Goal: Information Seeking & Learning: Check status

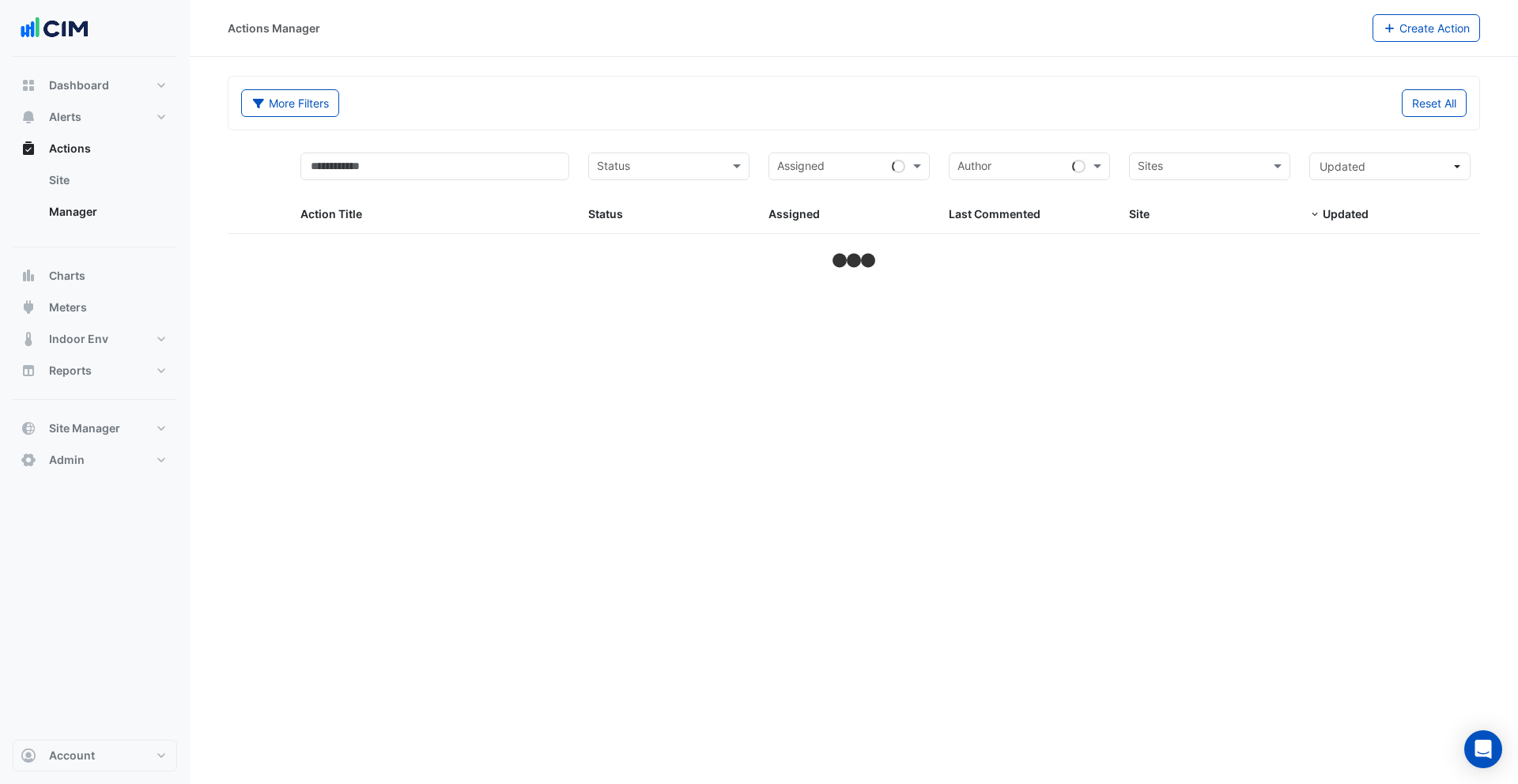
select select "**"
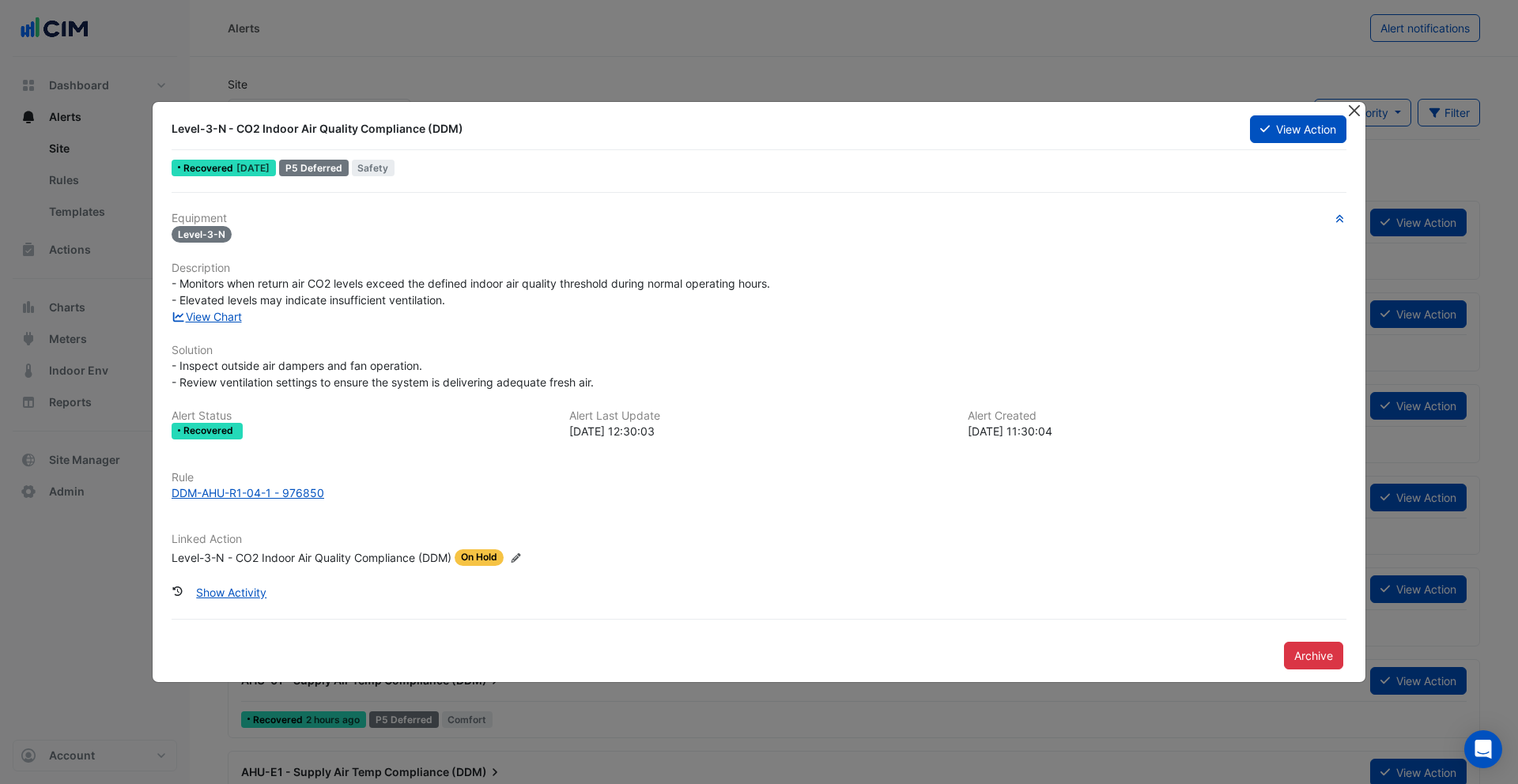
click at [1358, 110] on button "Close" at bounding box center [1355, 110] width 17 height 17
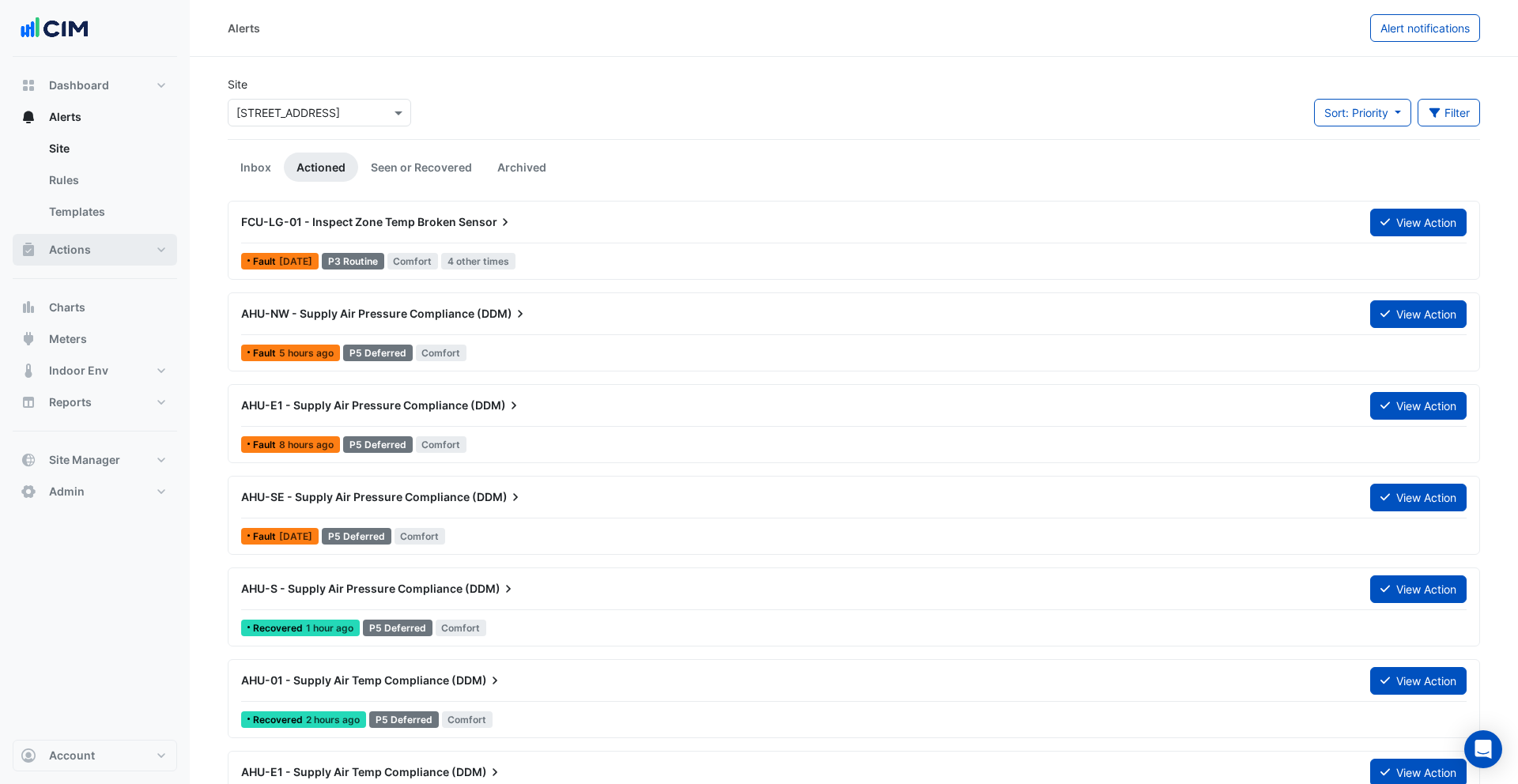
click at [139, 241] on button "Actions" at bounding box center [94, 250] width 164 height 32
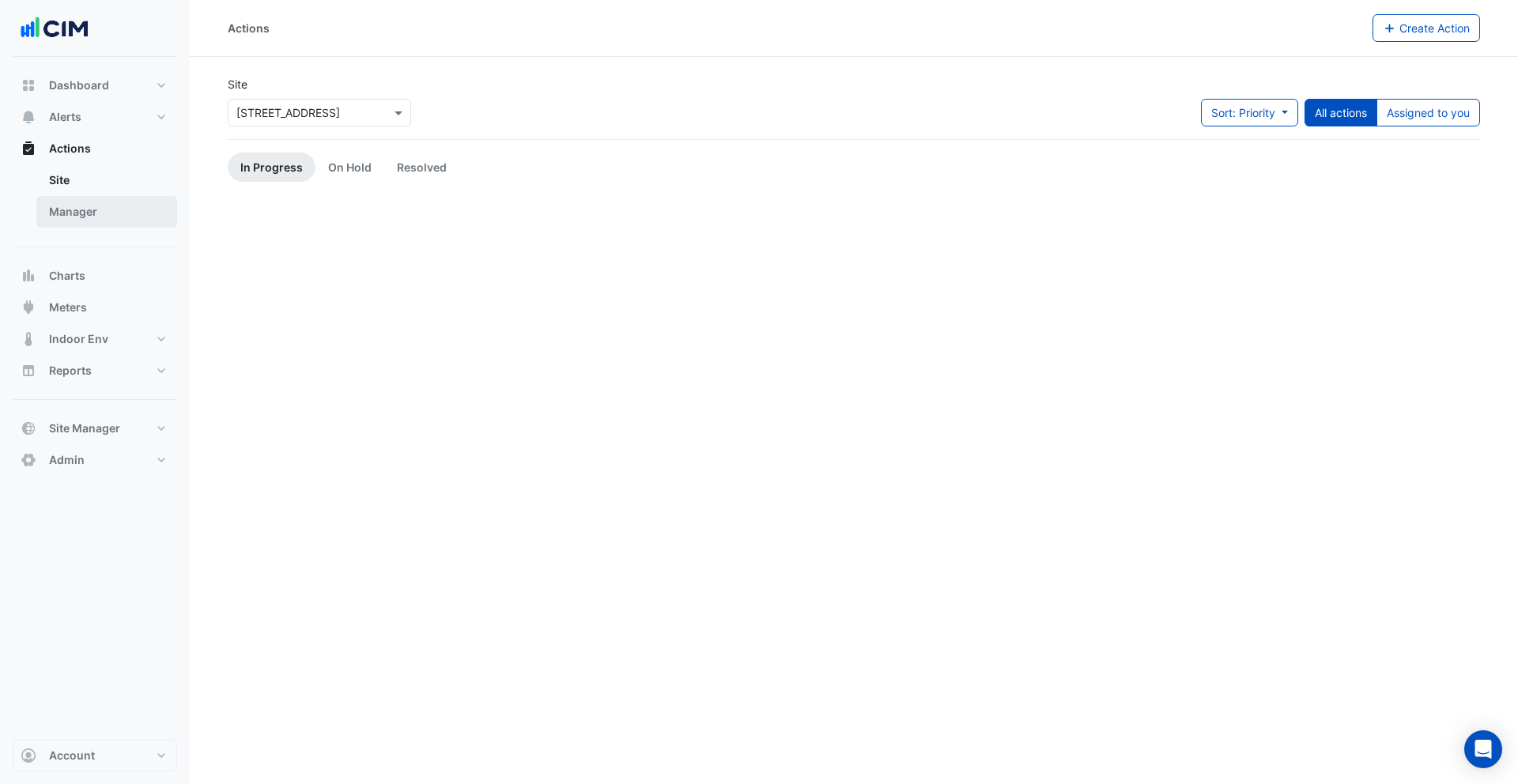
click at [126, 216] on link "Manager" at bounding box center [107, 212] width 141 height 32
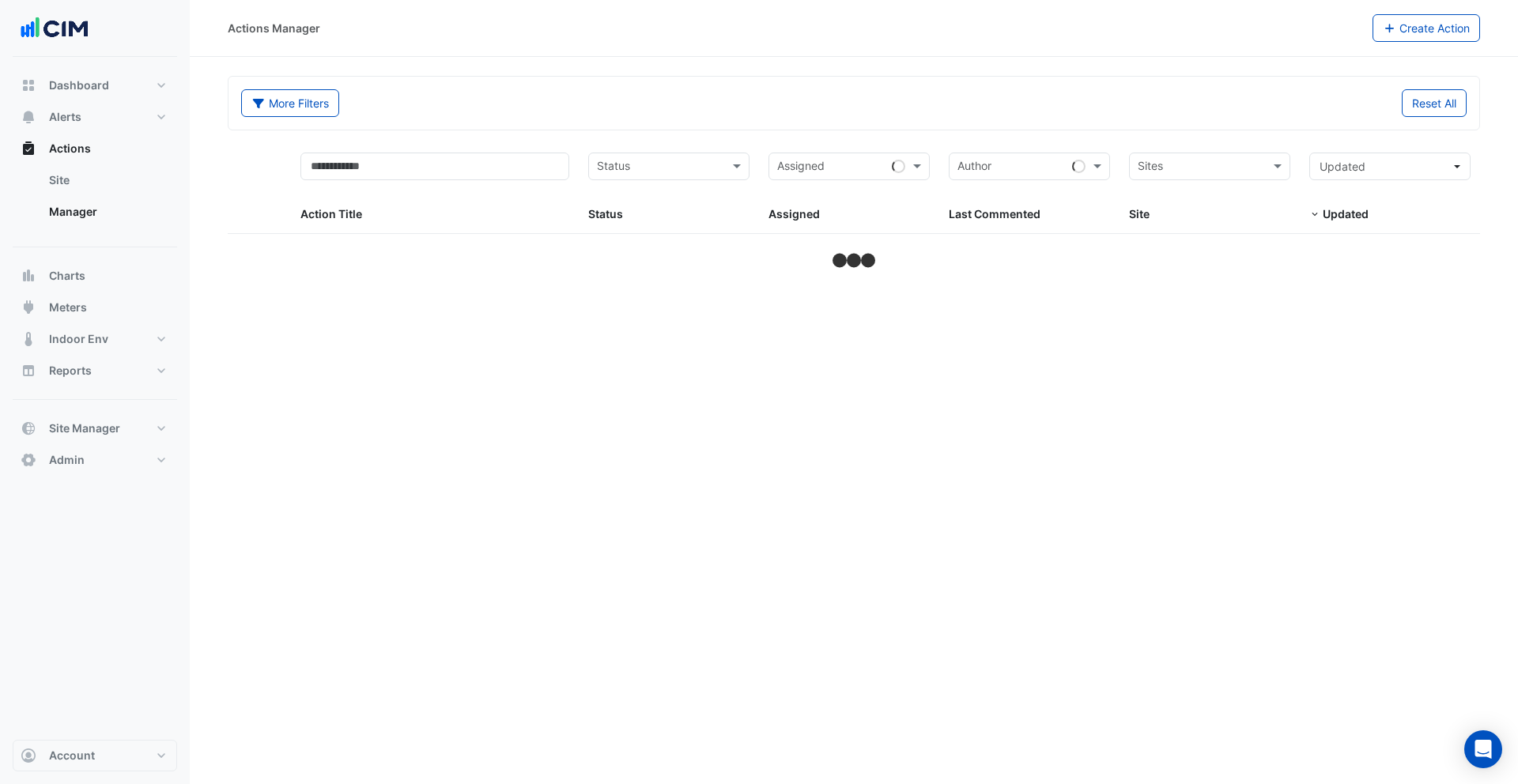
select select "**"
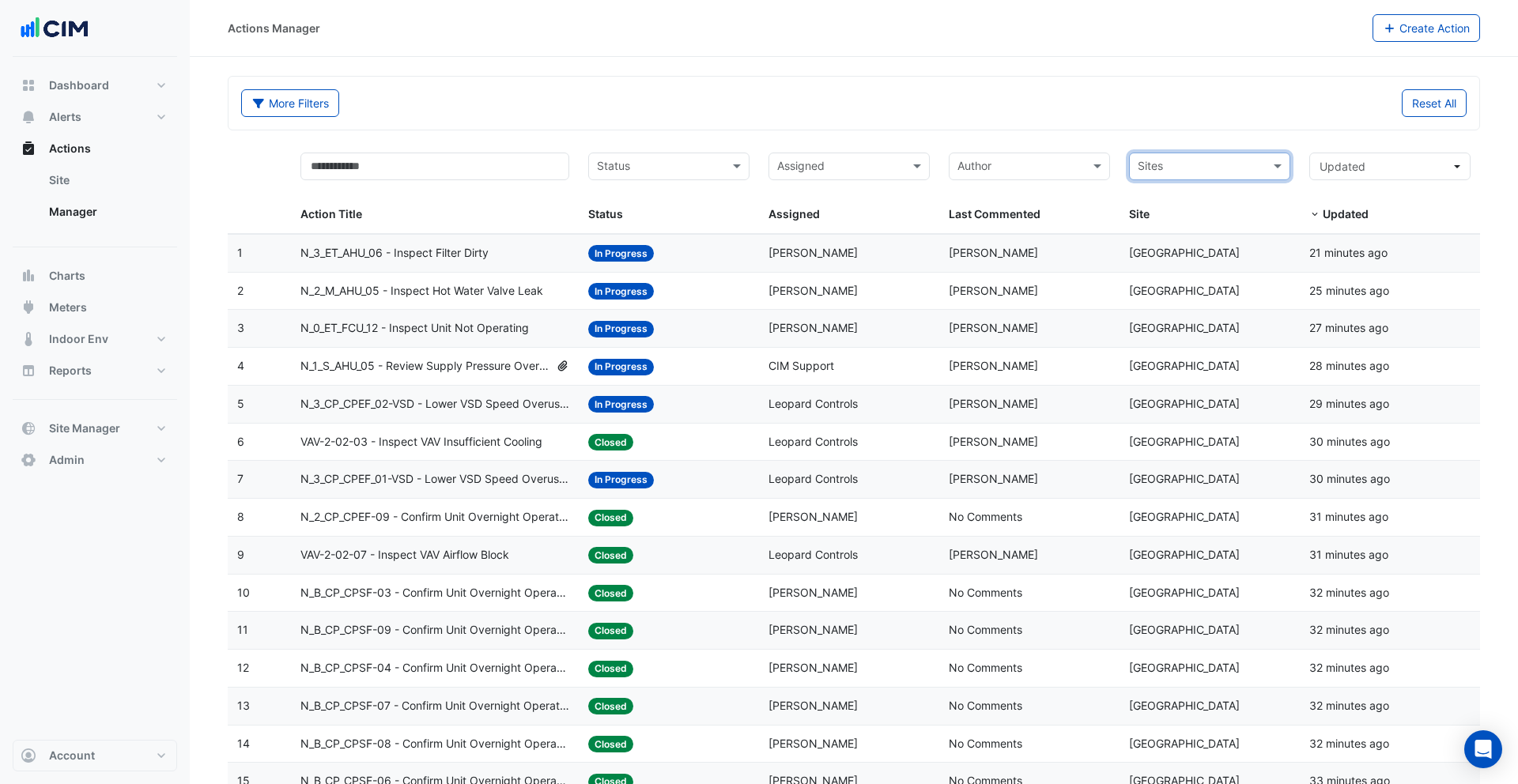
select select "**"
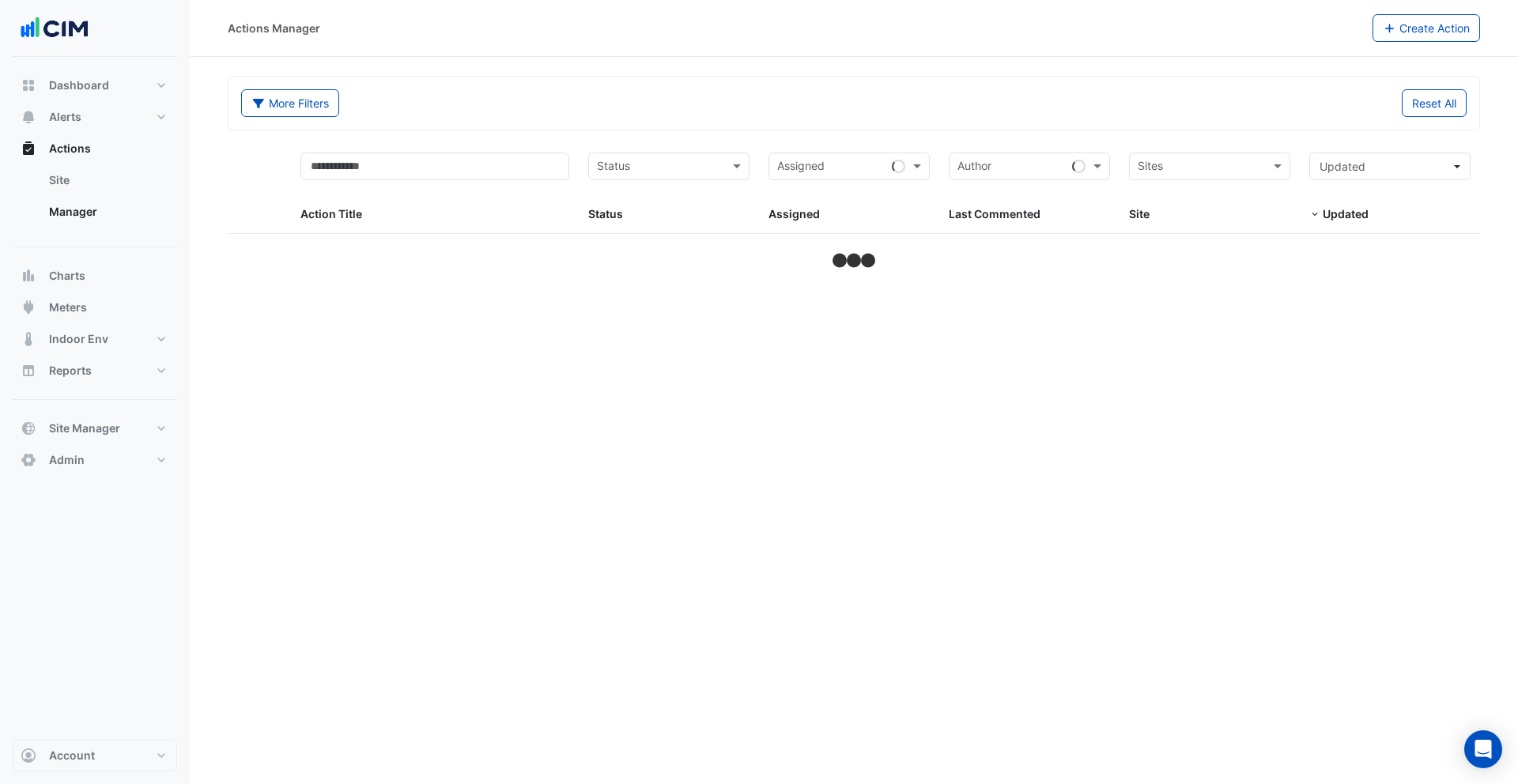
select select "**"
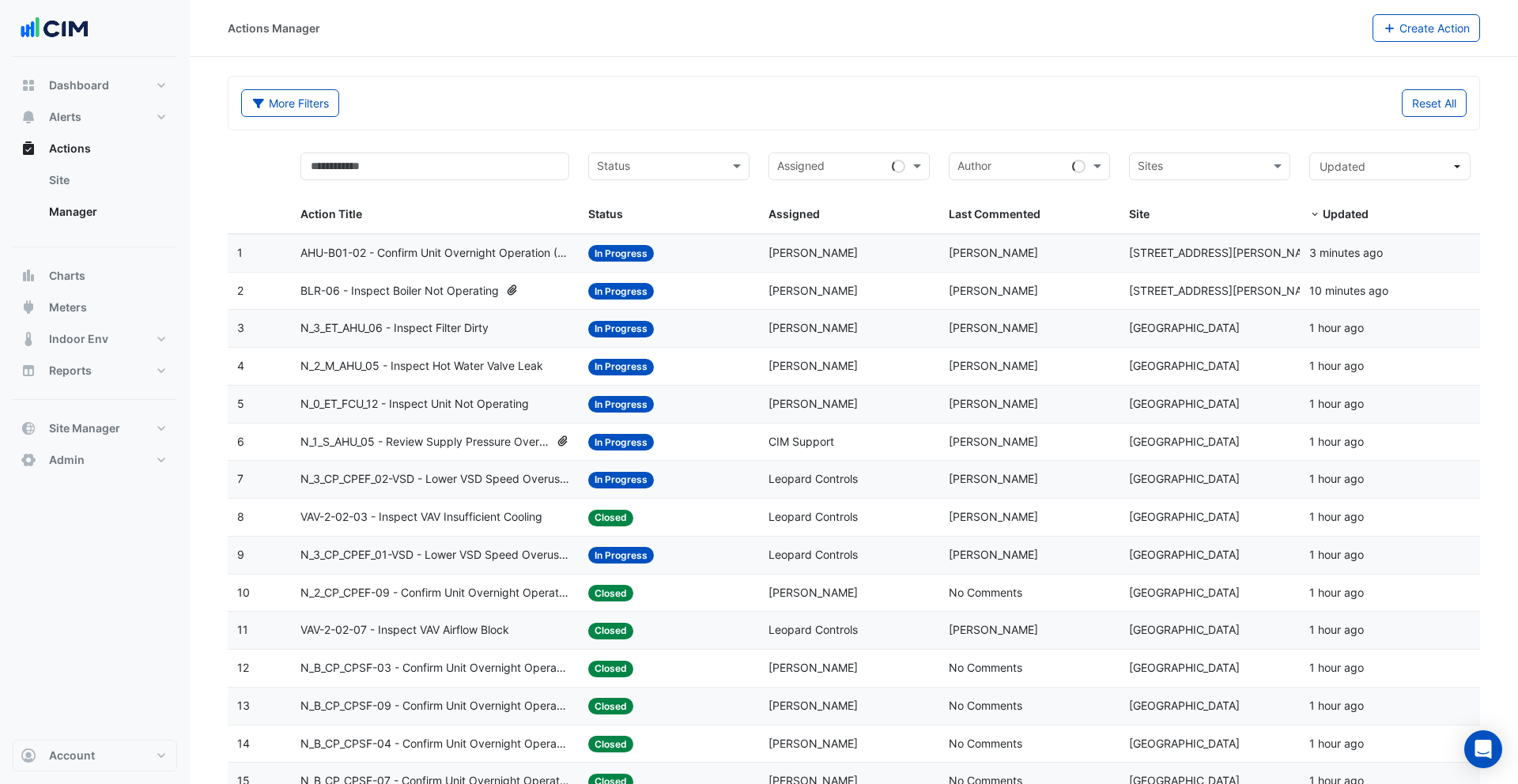
click at [985, 255] on span "[PERSON_NAME]" at bounding box center [993, 253] width 90 height 13
click at [1025, 331] on div "Last Commented: [PERSON_NAME]" at bounding box center [1029, 328] width 161 height 18
click at [990, 483] on span "[PERSON_NAME]" at bounding box center [993, 478] width 90 height 13
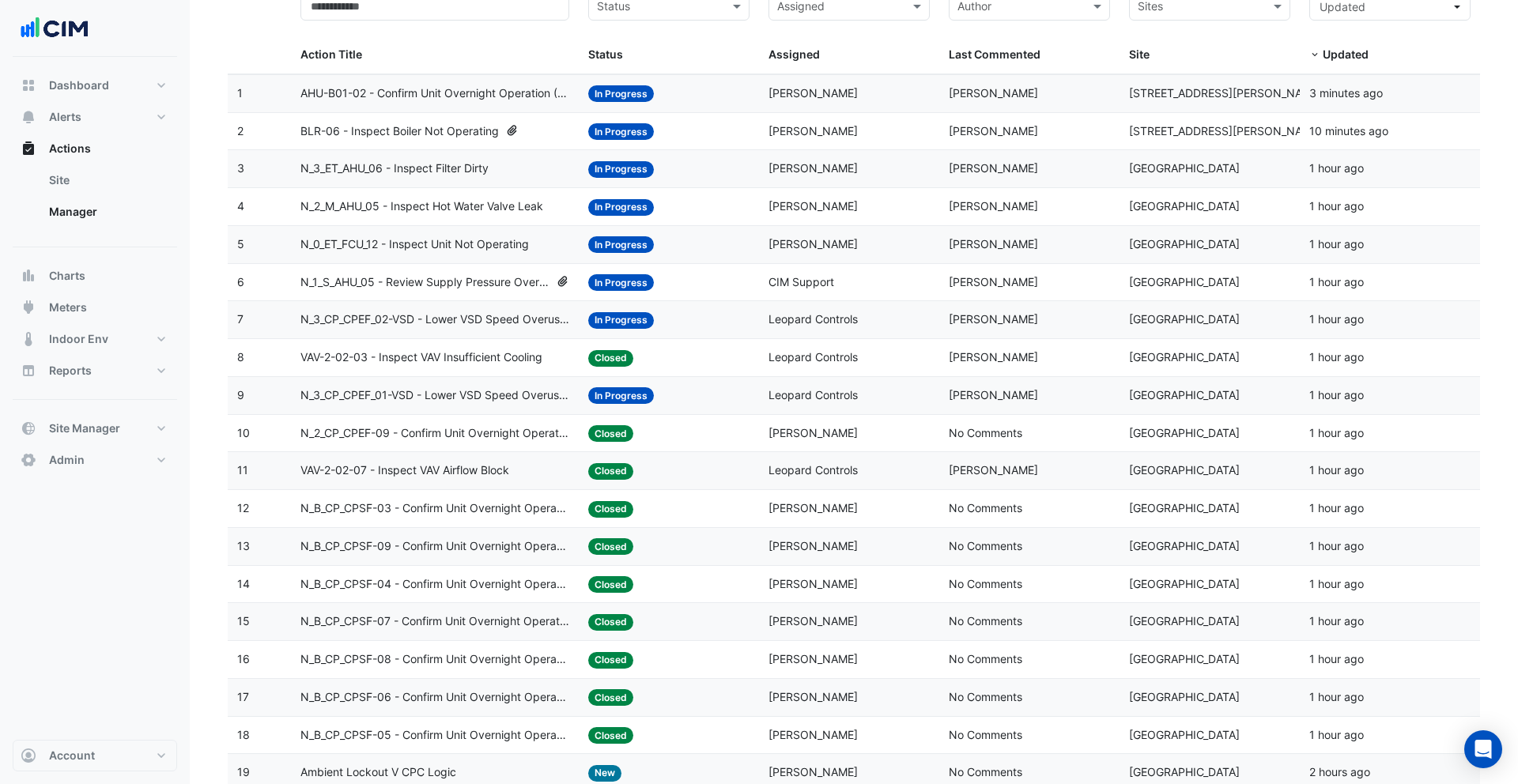
scroll to position [584, 0]
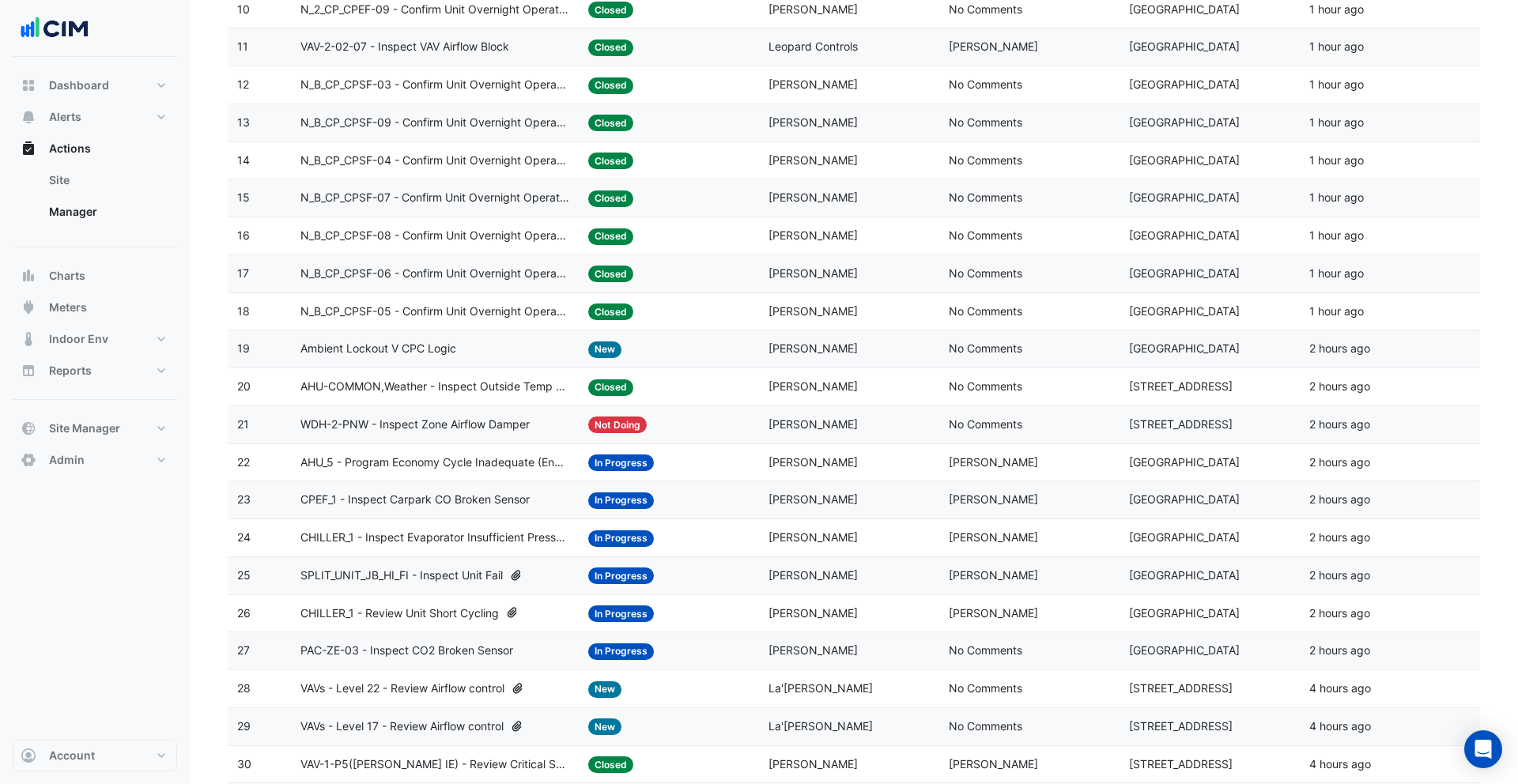
click at [1005, 321] on datatable-body-cell "Last Commented: No Comments" at bounding box center [1029, 311] width 180 height 37
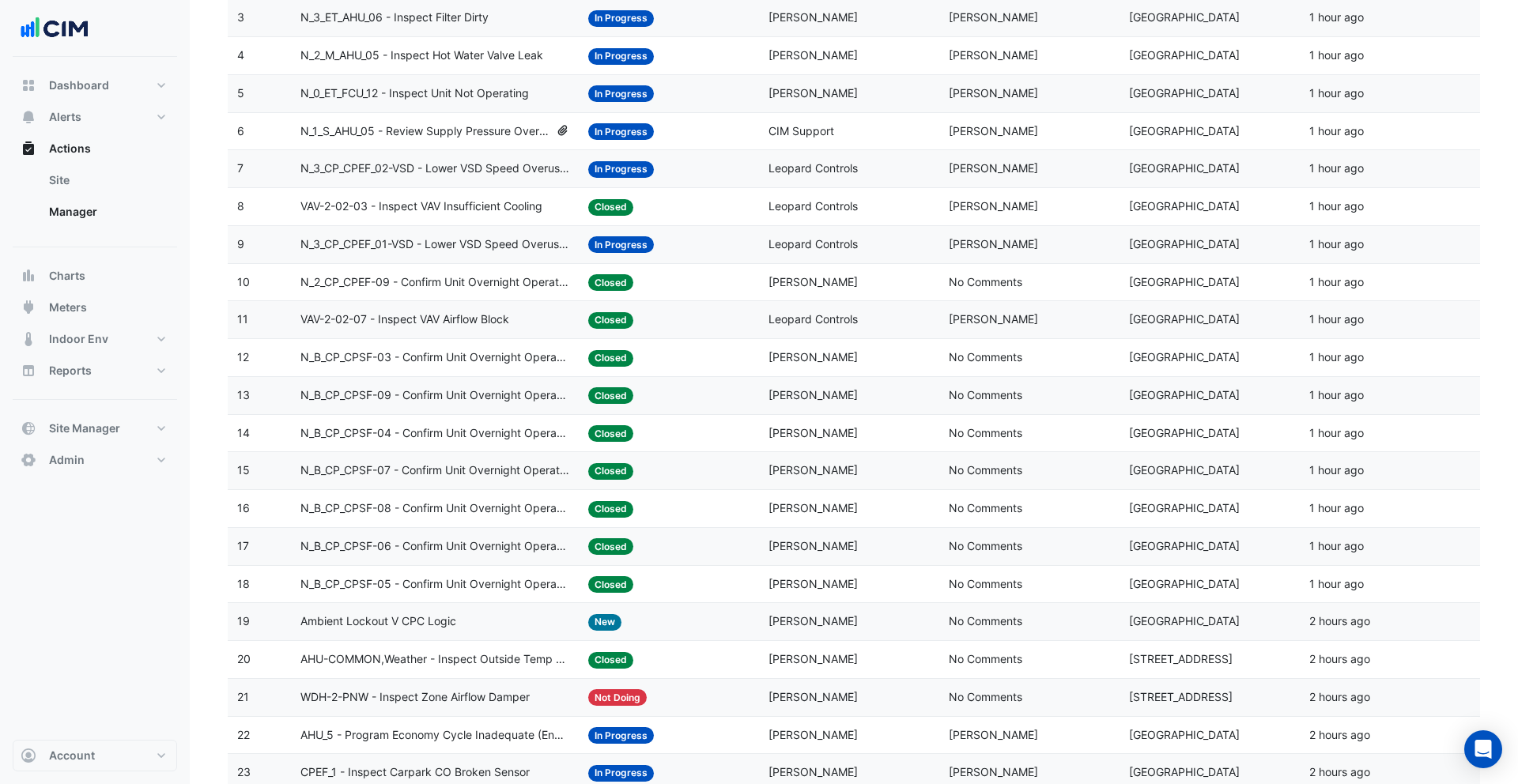
scroll to position [276, 0]
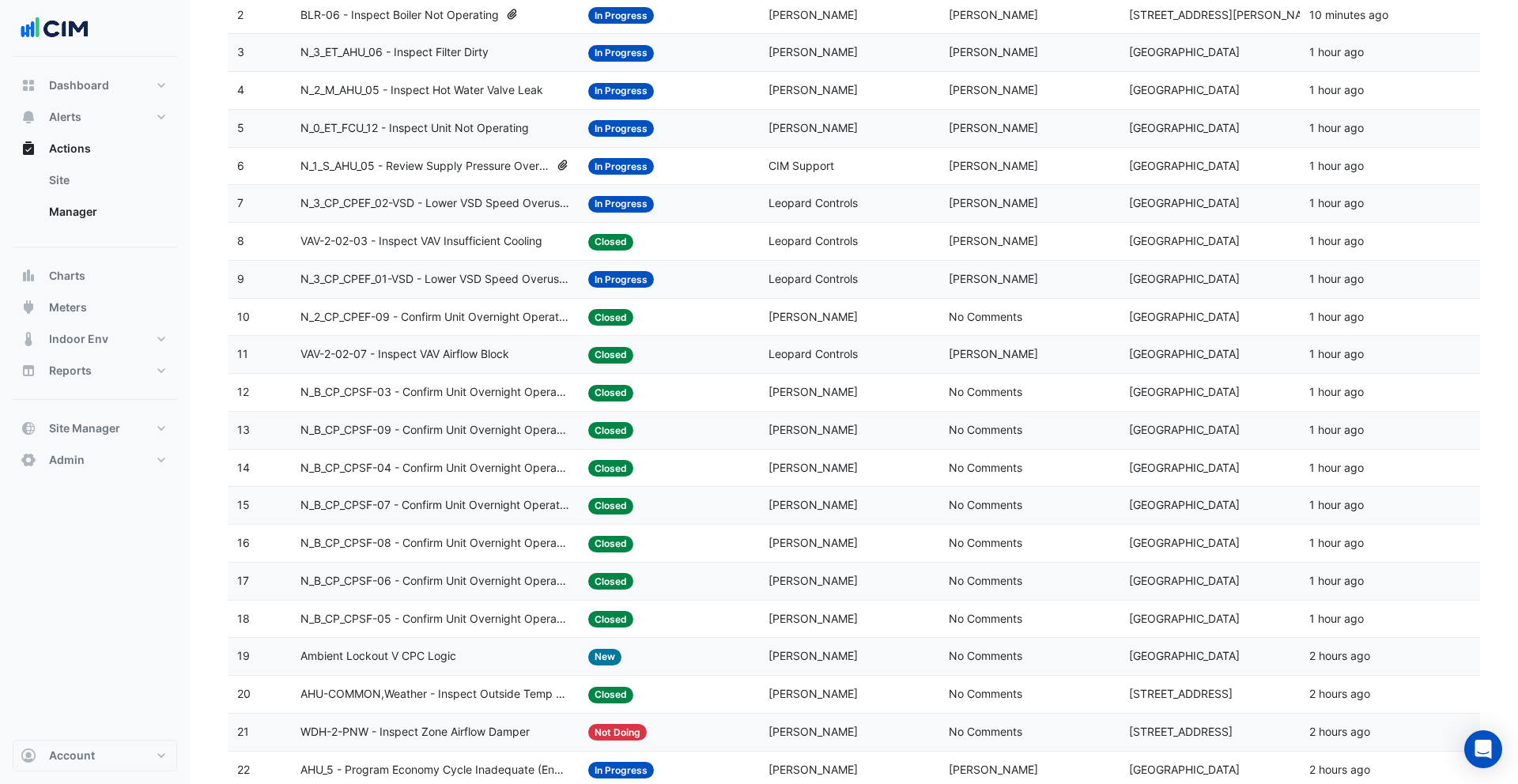
click at [936, 289] on datatable-body-cell "Assigned: Leopard Controls" at bounding box center [849, 279] width 180 height 37
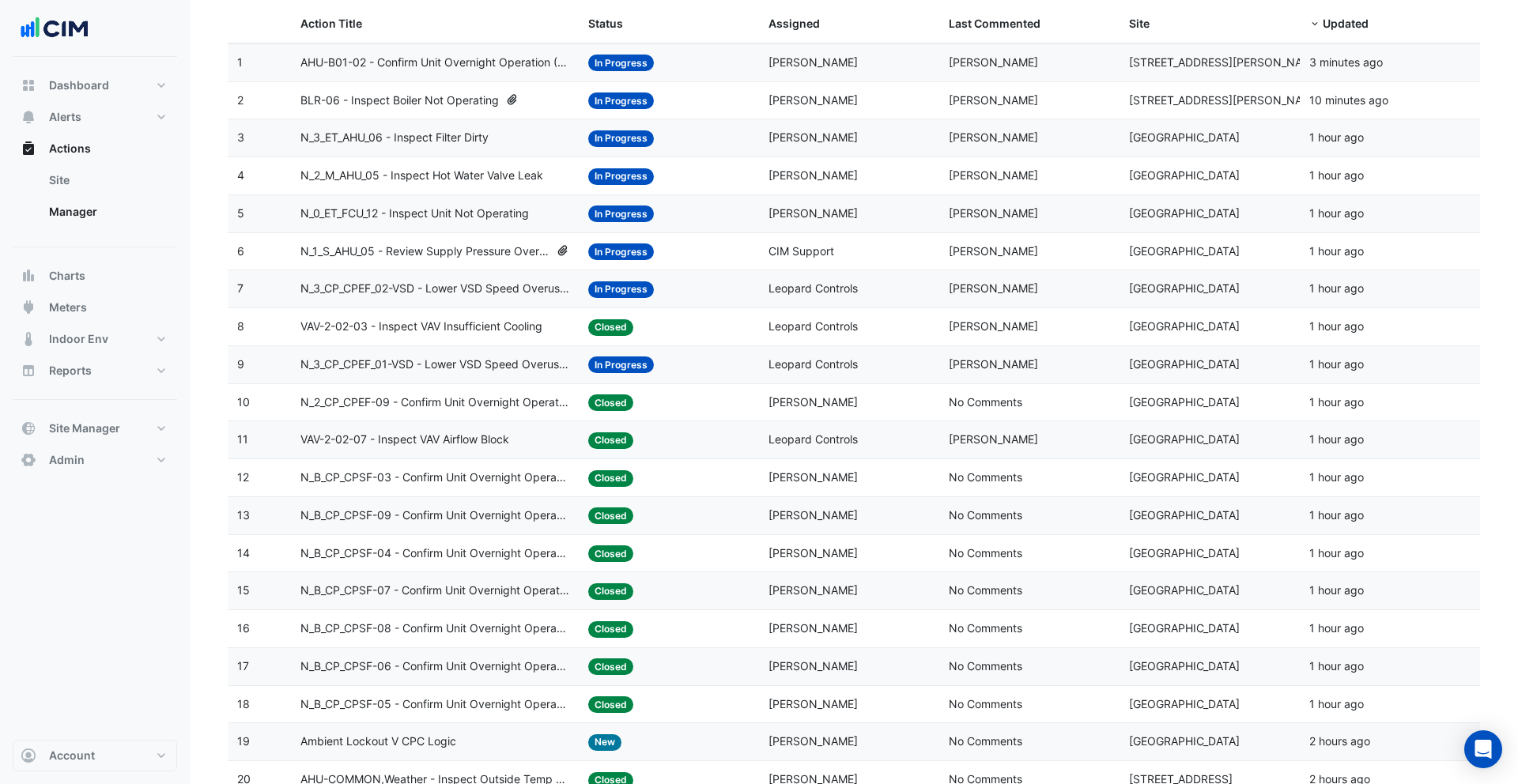
scroll to position [163, 0]
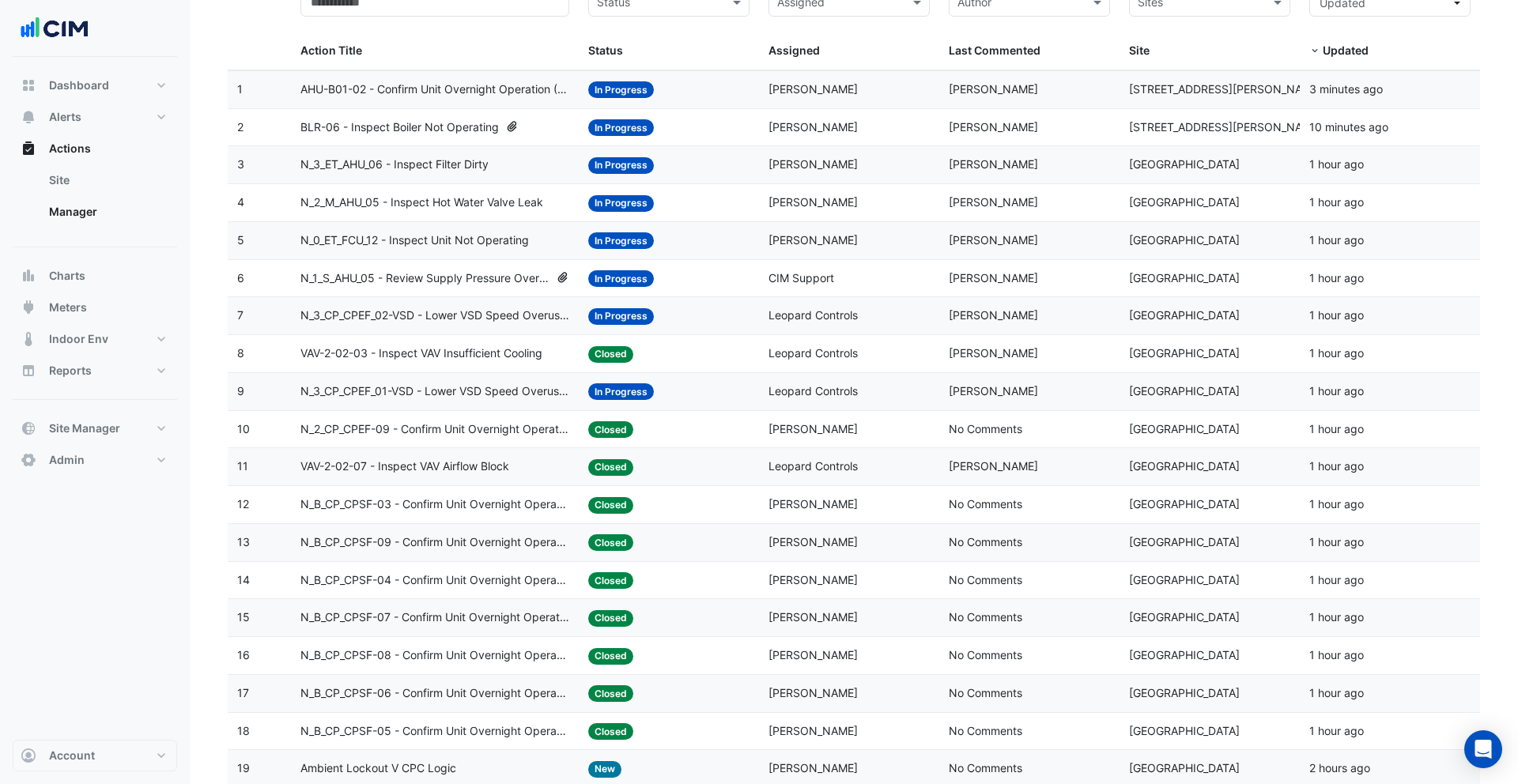
click at [890, 271] on div "Assigned: CIM Support" at bounding box center [849, 278] width 161 height 18
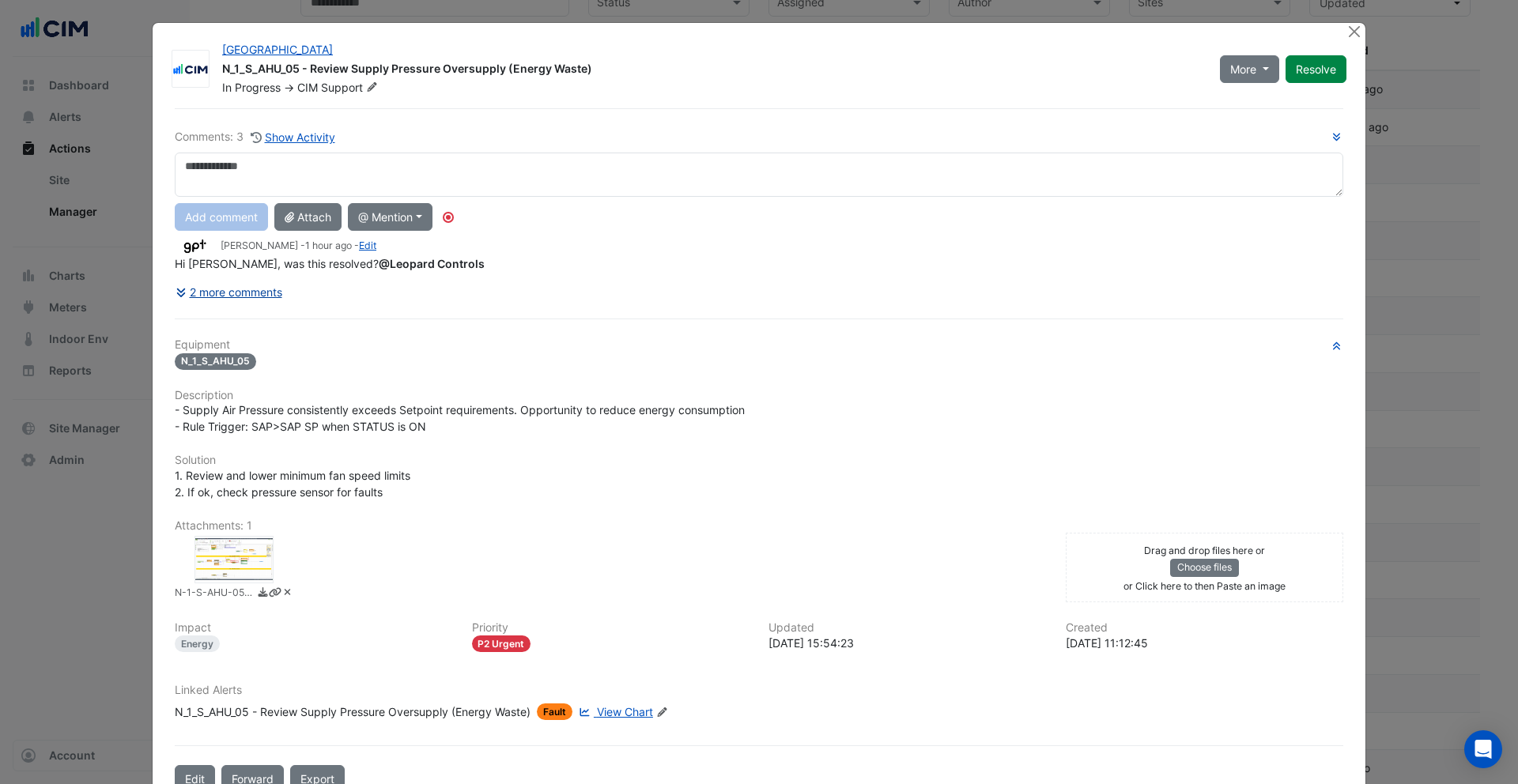
click at [243, 295] on button "2 more comments" at bounding box center [228, 292] width 108 height 27
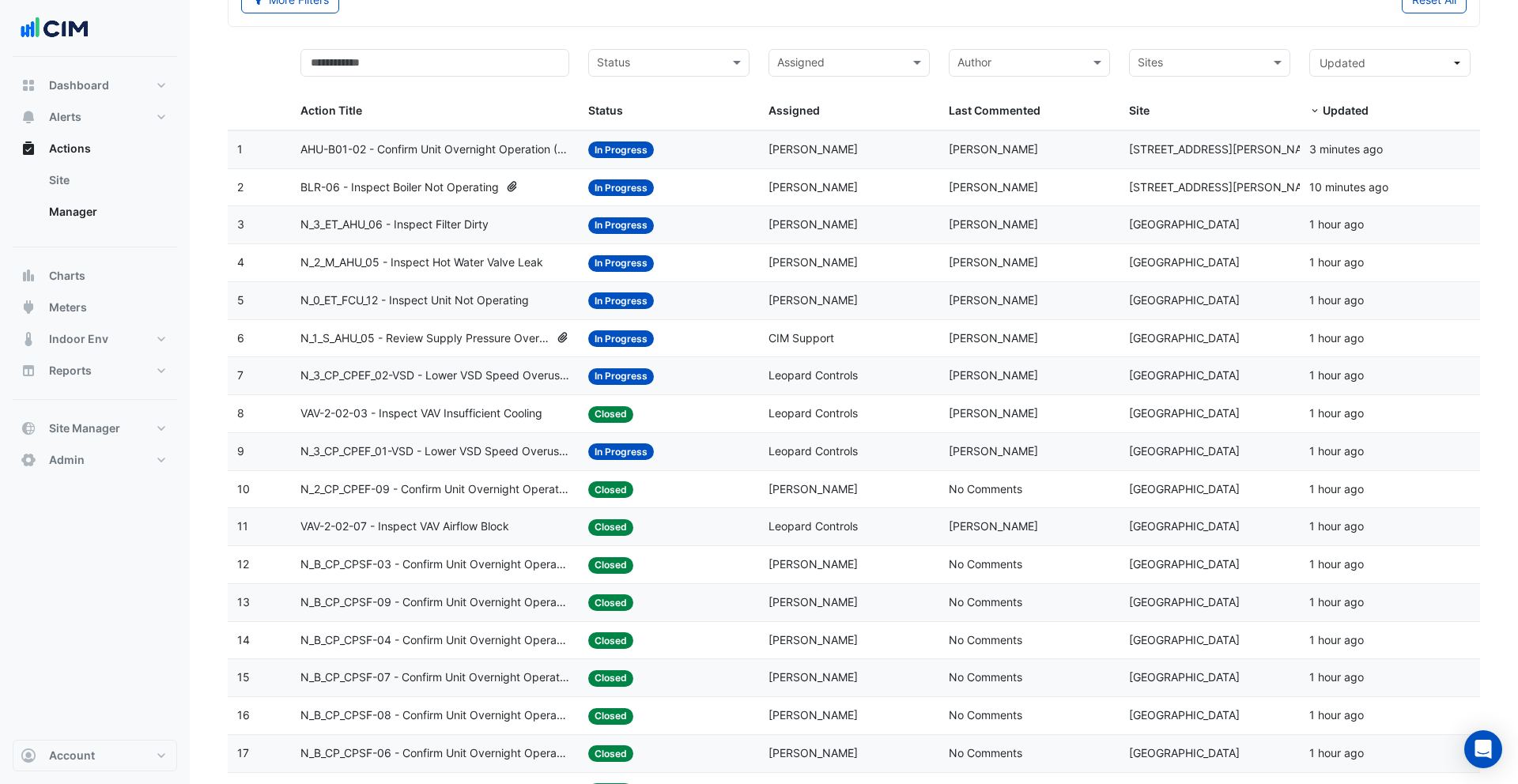
scroll to position [90, 0]
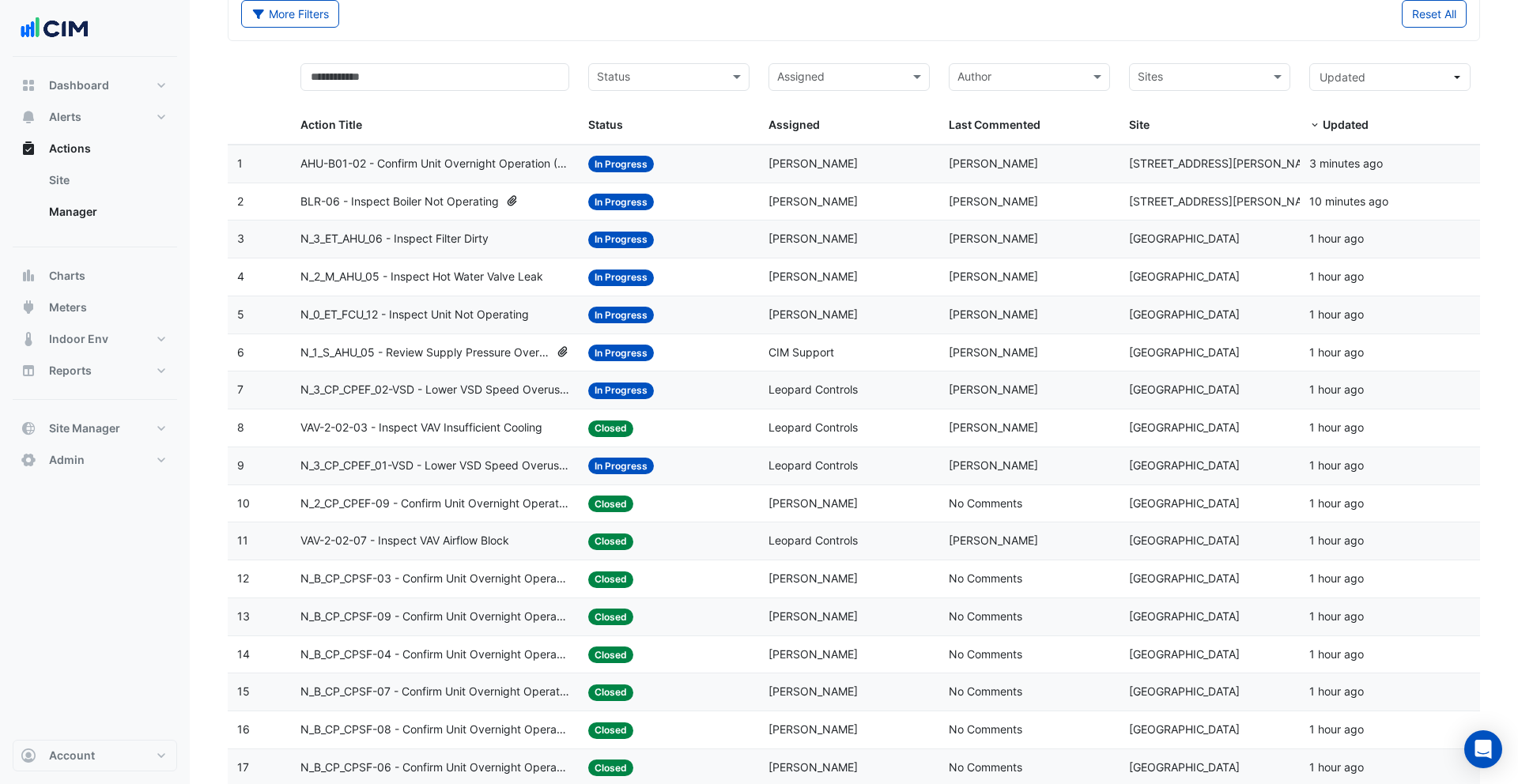
click at [837, 217] on datatable-body-cell "Assigned: [PERSON_NAME]" at bounding box center [849, 201] width 180 height 37
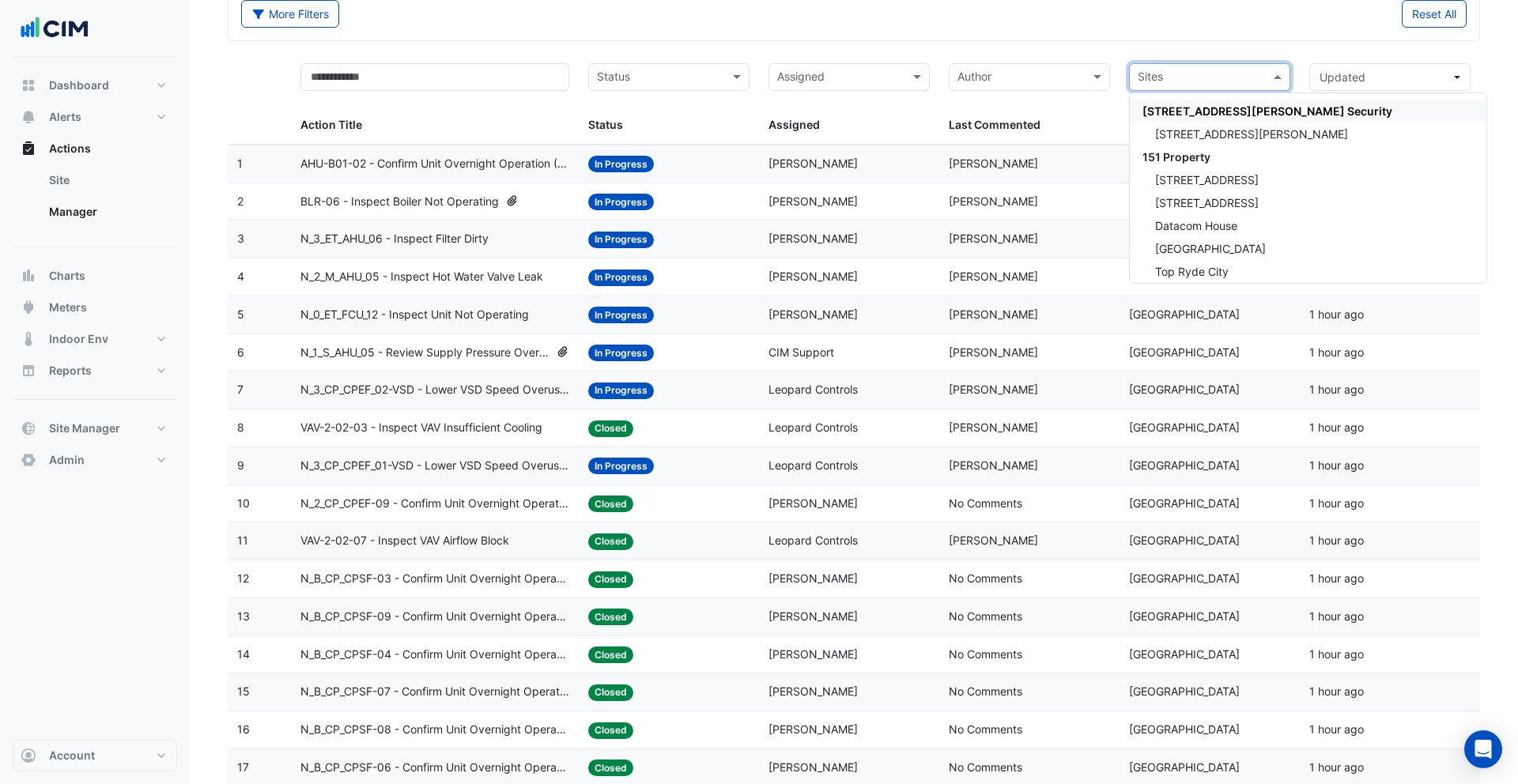
click at [1176, 75] on input "text" at bounding box center [1200, 78] width 125 height 18
type input "*"
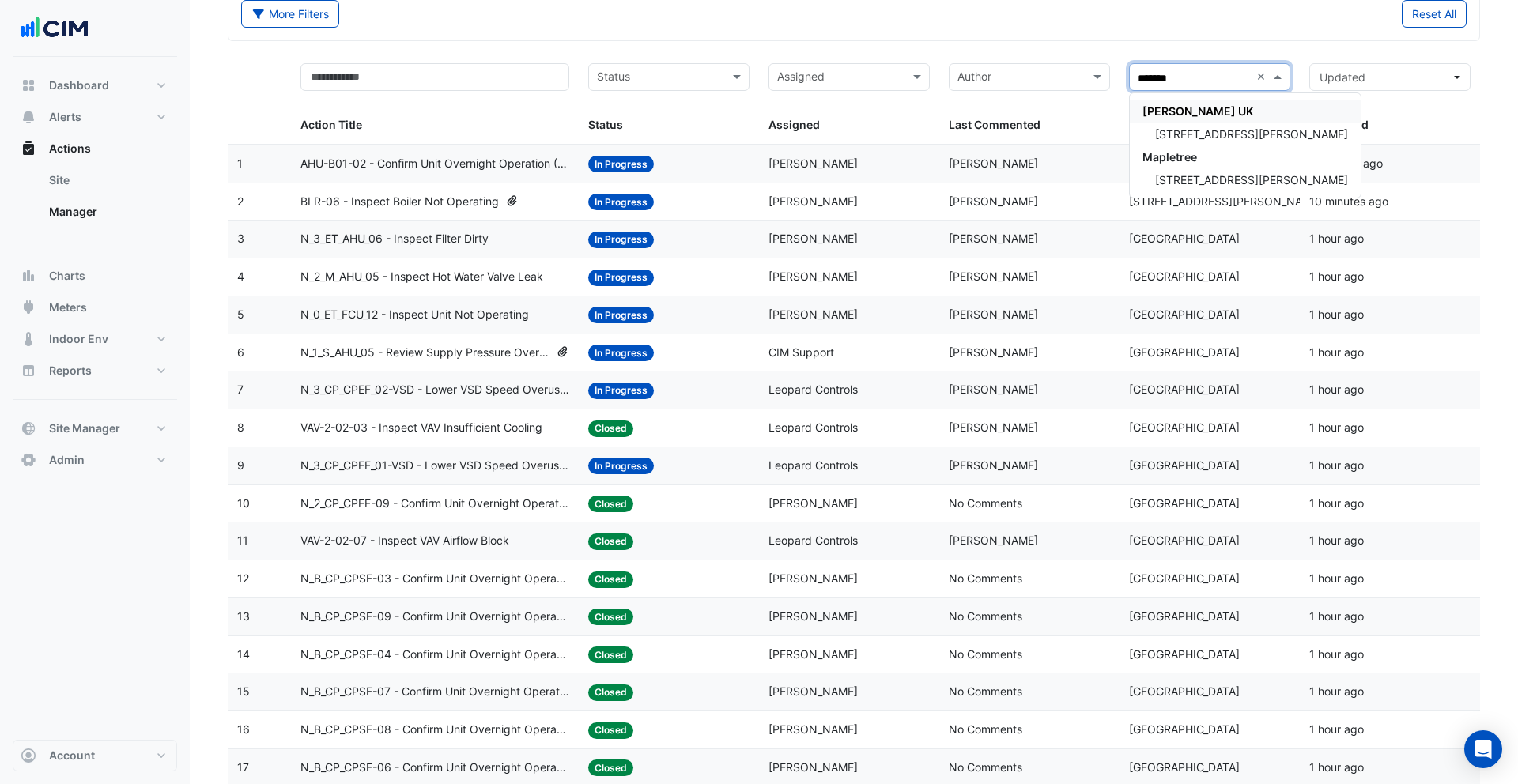
type input "*******"
click at [992, 58] on datatable-header-cell "Author Last Commented" at bounding box center [1029, 99] width 180 height 91
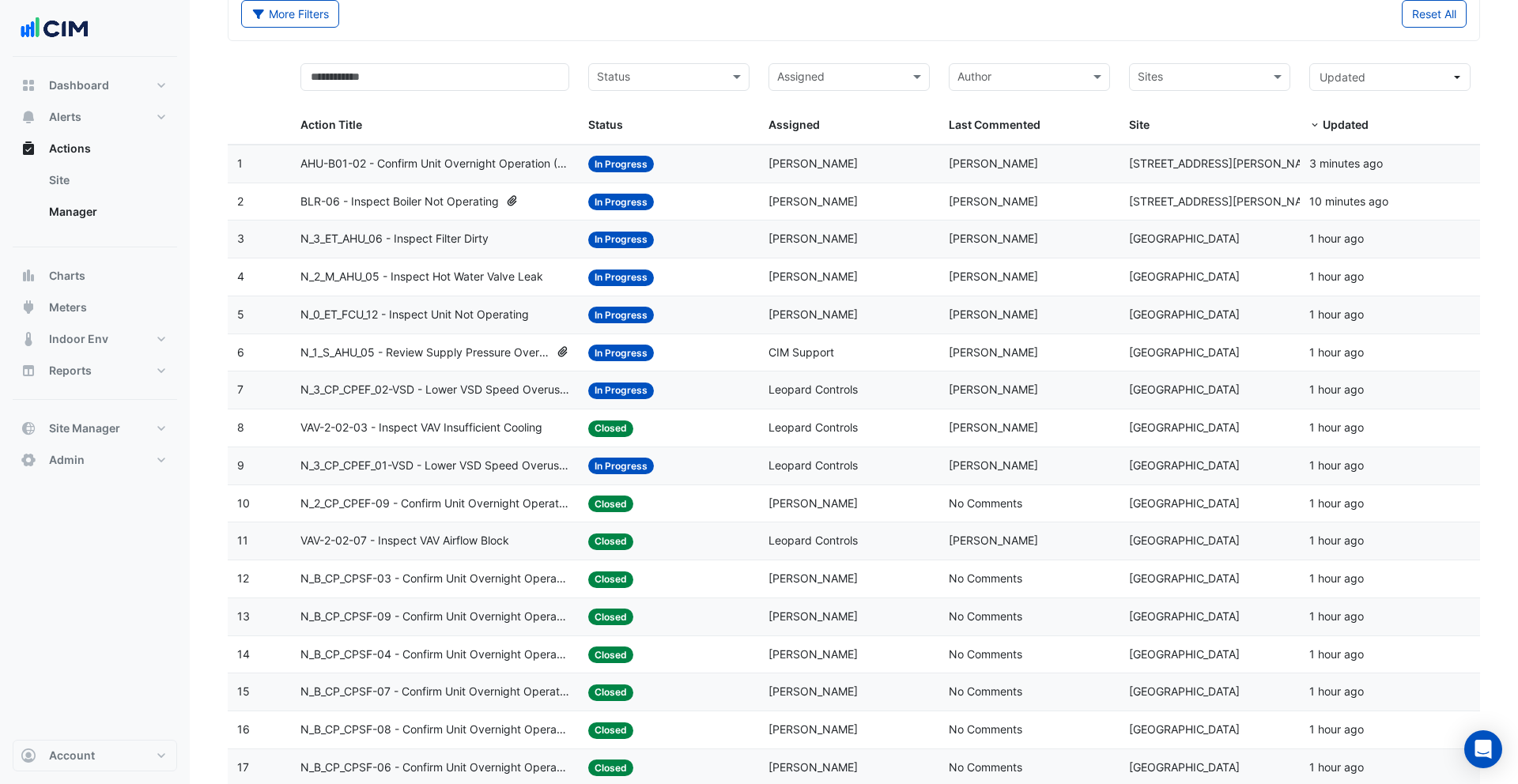
click at [838, 164] on div "Assigned: [PERSON_NAME]" at bounding box center [849, 163] width 161 height 18
click at [837, 206] on span "[PERSON_NAME]" at bounding box center [813, 201] width 90 height 13
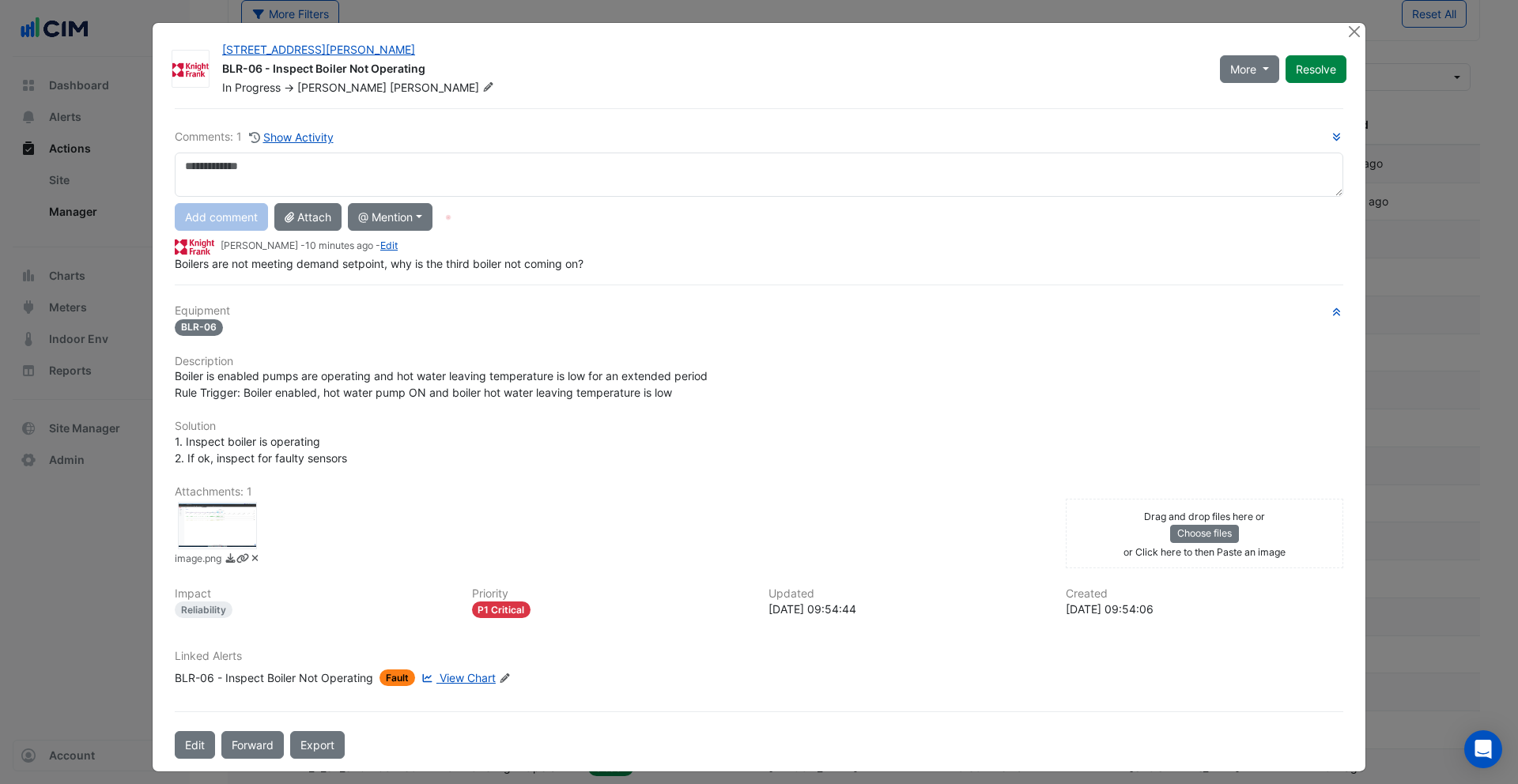
click at [230, 518] on div at bounding box center [218, 525] width 79 height 47
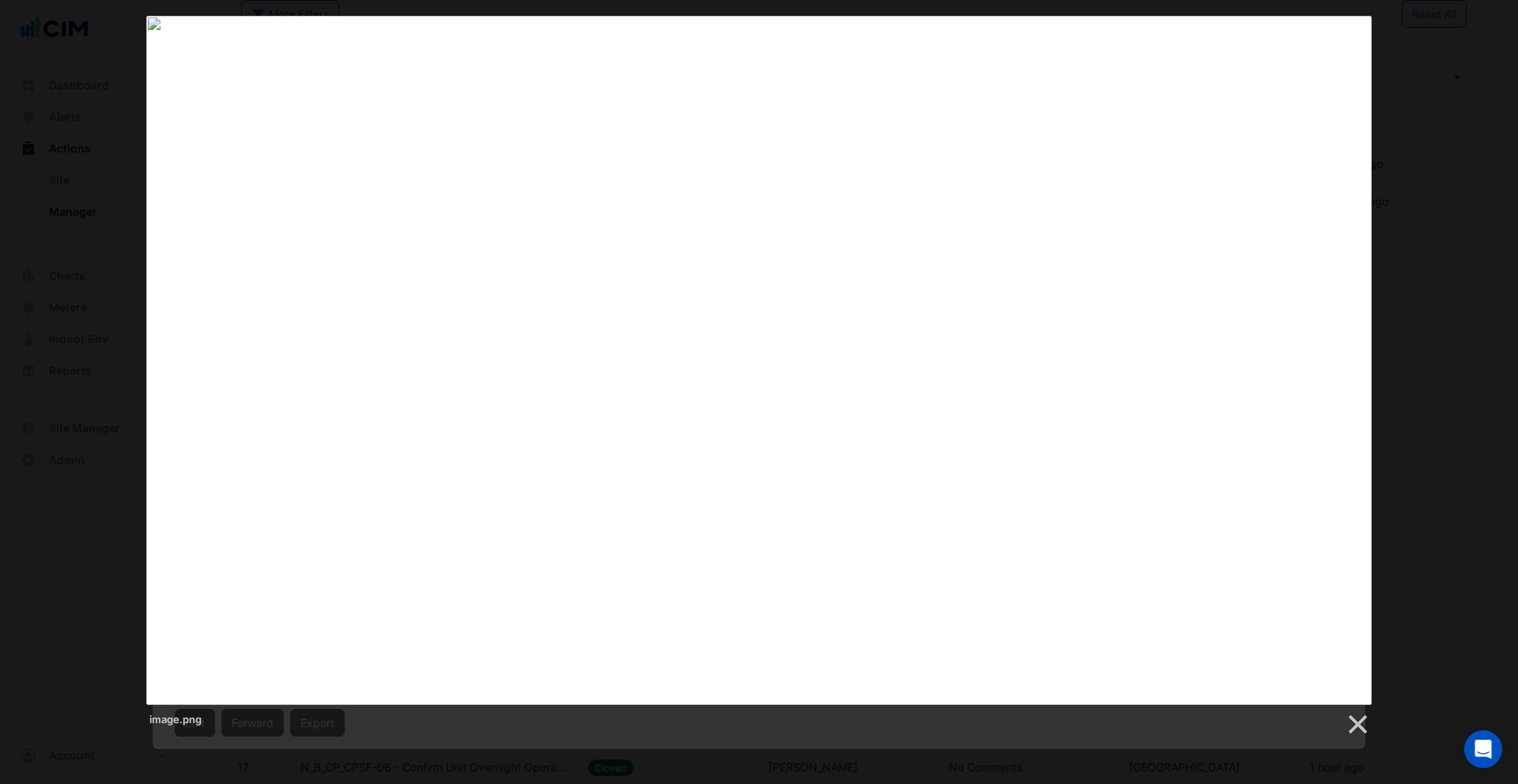
click at [93, 370] on div "image.png" at bounding box center [759, 376] width 1518 height 721
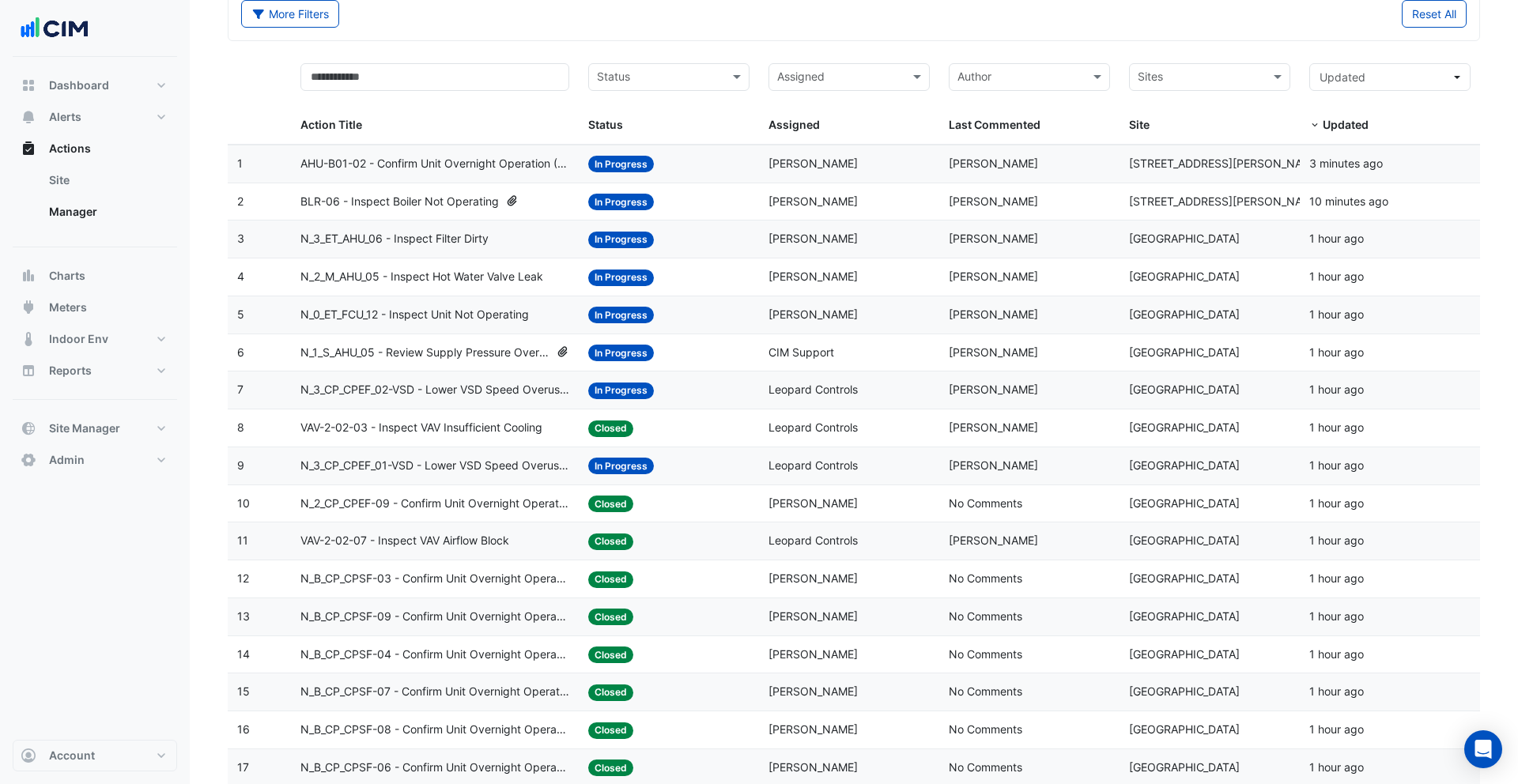
click at [912, 165] on div "Assigned: [PERSON_NAME]" at bounding box center [849, 163] width 161 height 18
click at [916, 202] on div "Assigned: [PERSON_NAME]" at bounding box center [849, 202] width 161 height 18
click at [914, 204] on div "Assigned: [PERSON_NAME]" at bounding box center [849, 202] width 161 height 18
click at [917, 175] on datatable-body-cell "Assigned: [PERSON_NAME]" at bounding box center [849, 163] width 180 height 37
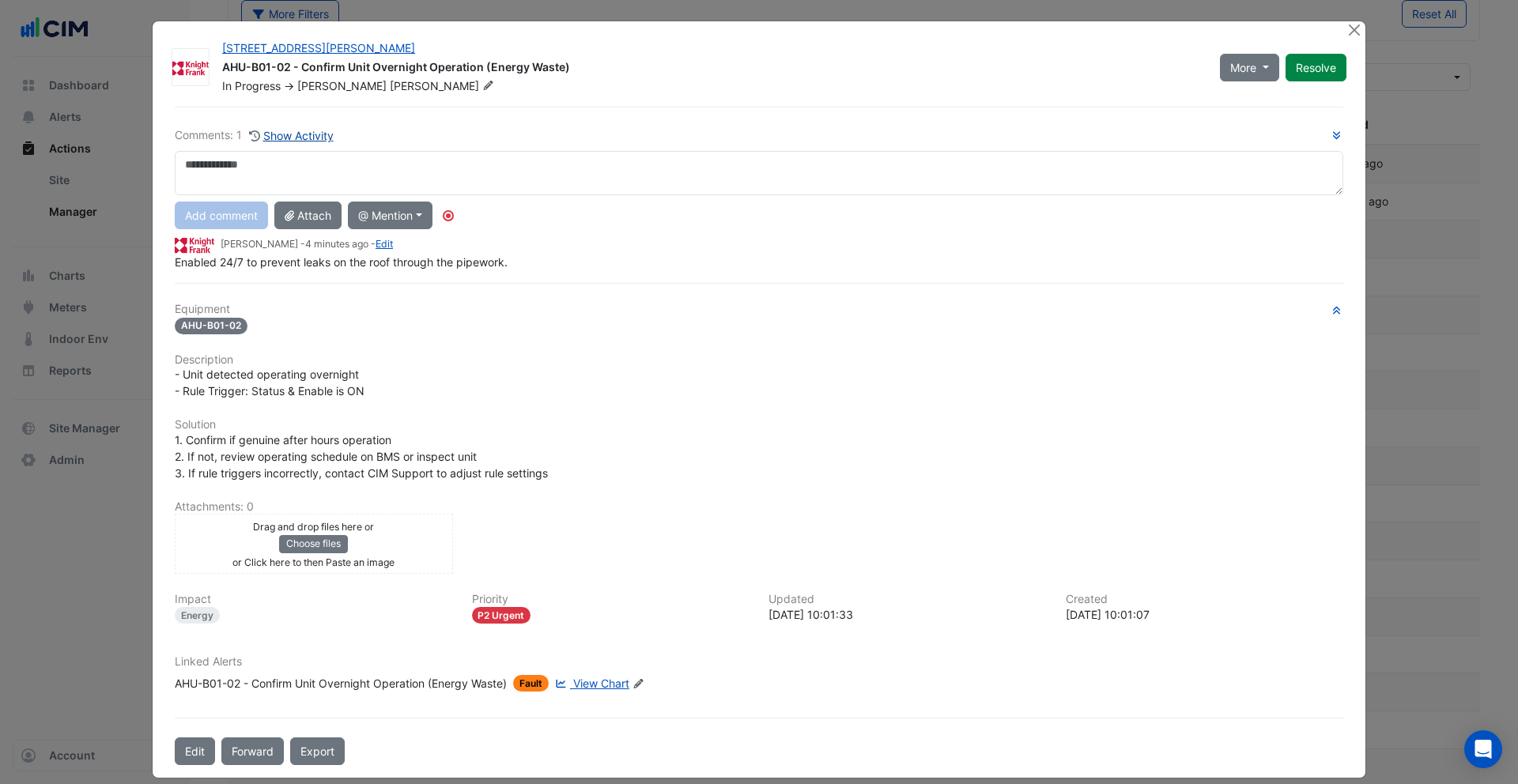
click at [309, 126] on div "Comments: 1 Show Activity Add comment Attach @ Mention [PERSON_NAME] UK [PERSON…" at bounding box center [759, 436] width 1188 height 659
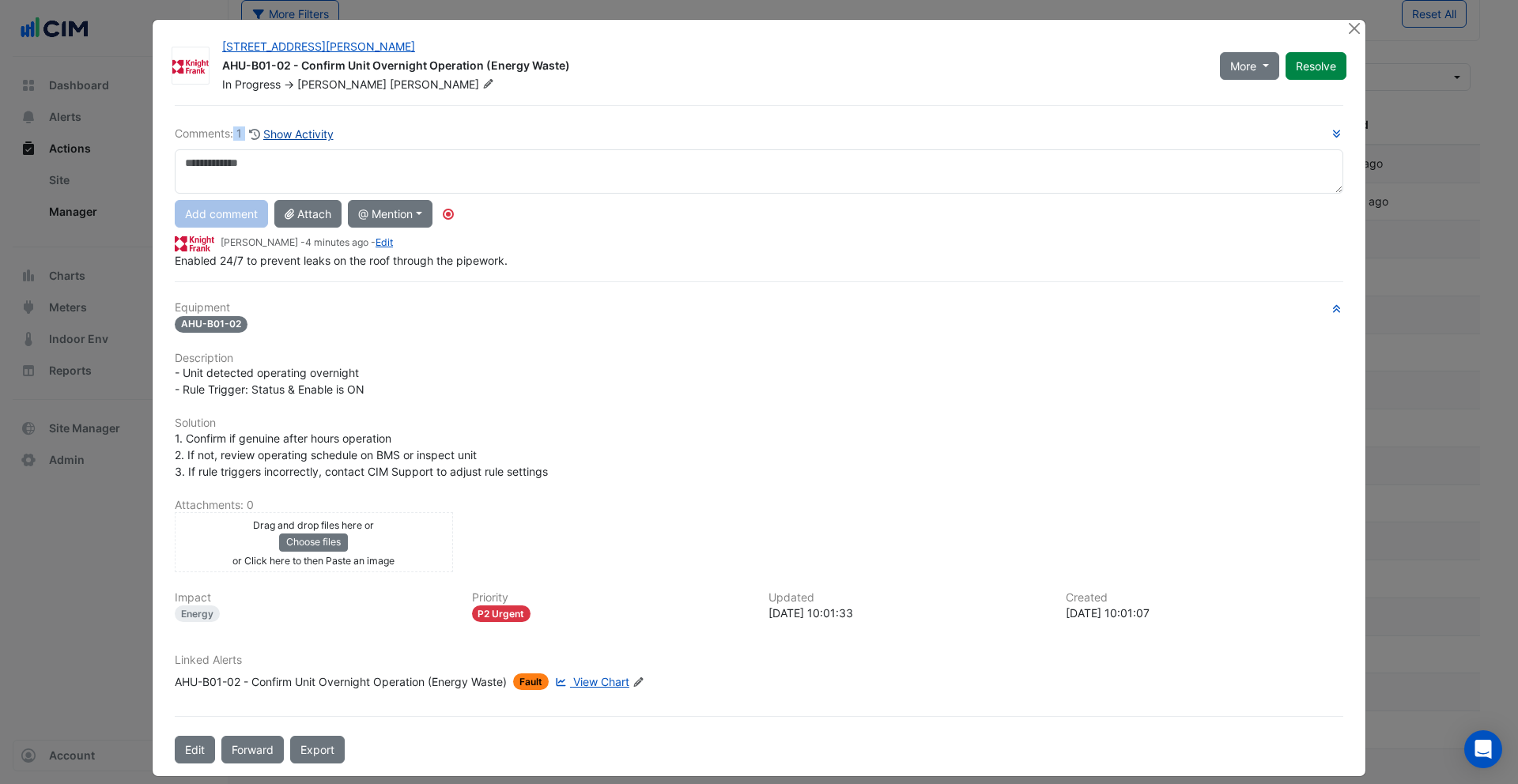
scroll to position [0, 0]
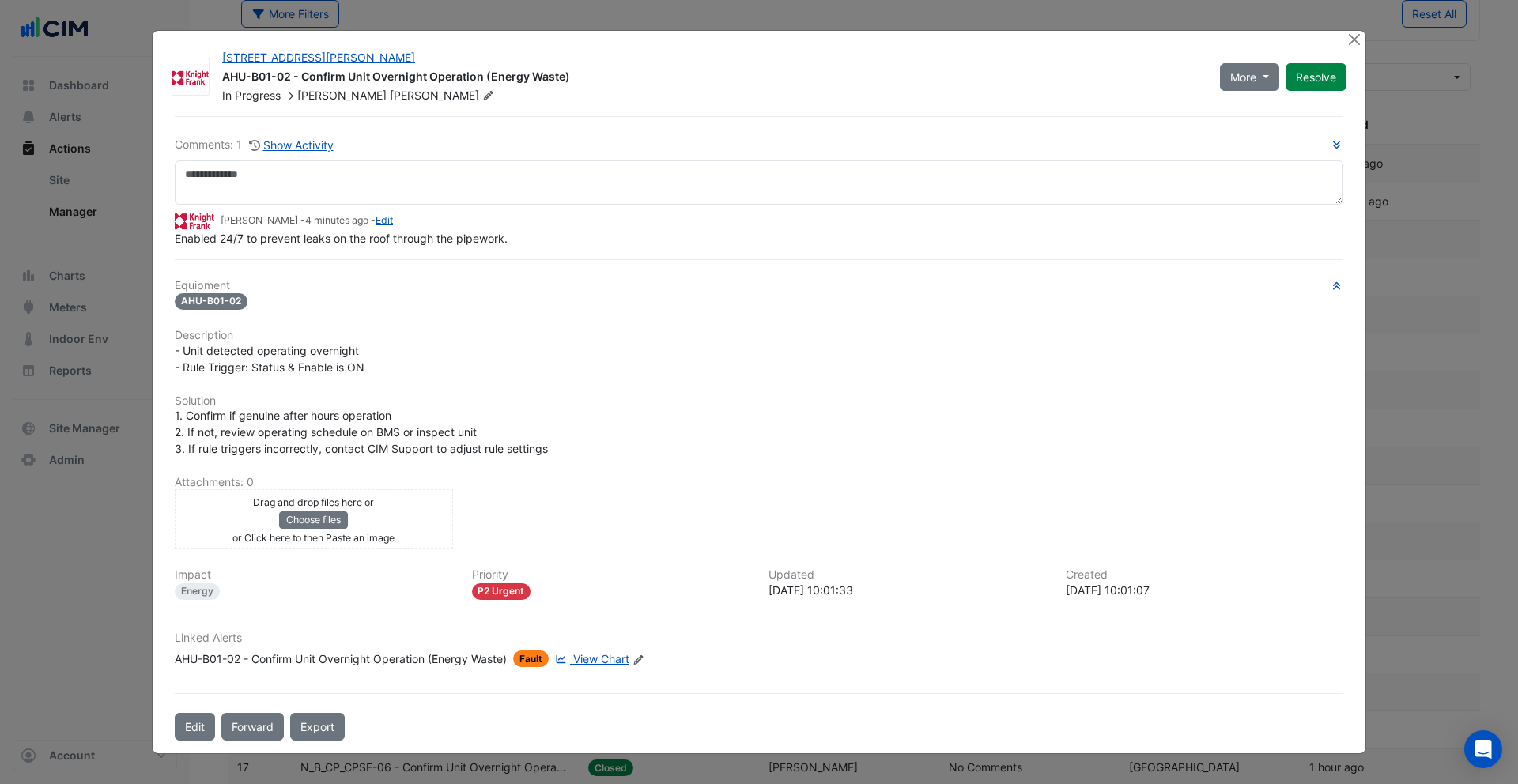
click at [314, 131] on div "Comments: 1 Show Activity [PERSON_NAME] - 4 minutes ago - Edit Enabled 24/7 to …" at bounding box center [759, 428] width 1188 height 625
click at [318, 136] on button "Show Activity" at bounding box center [291, 144] width 86 height 18
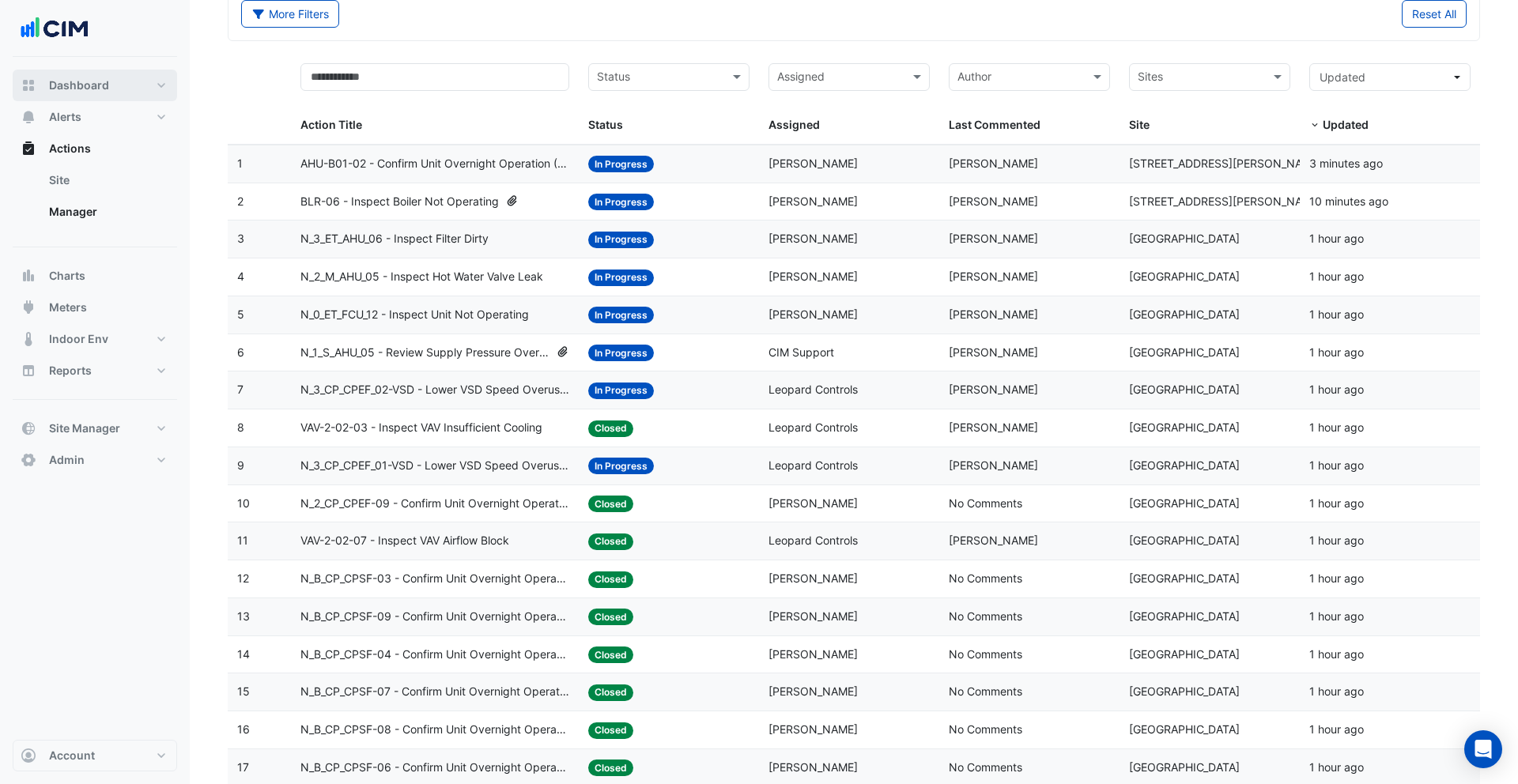
click at [121, 85] on button "Dashboard" at bounding box center [94, 86] width 164 height 32
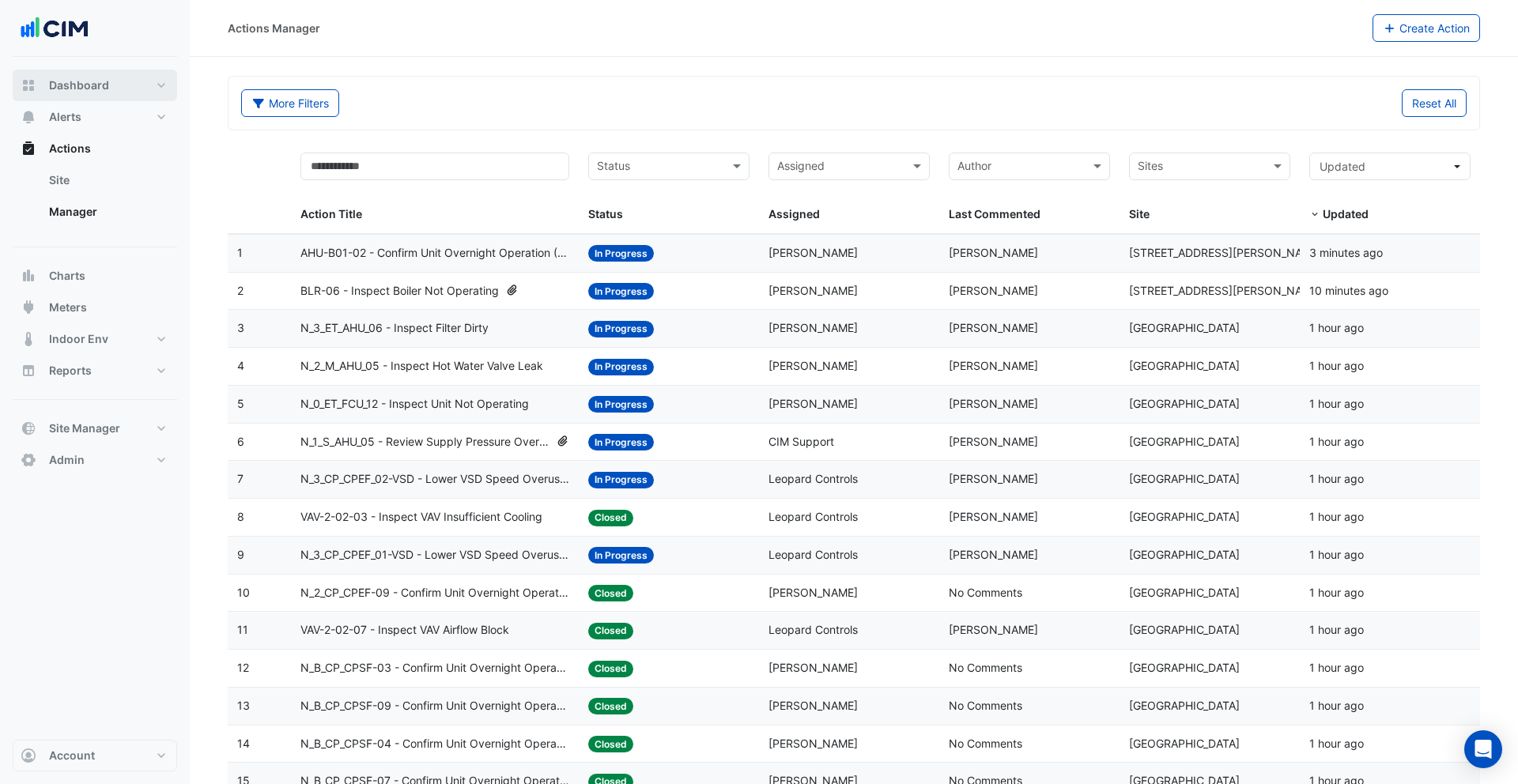
select select "**"
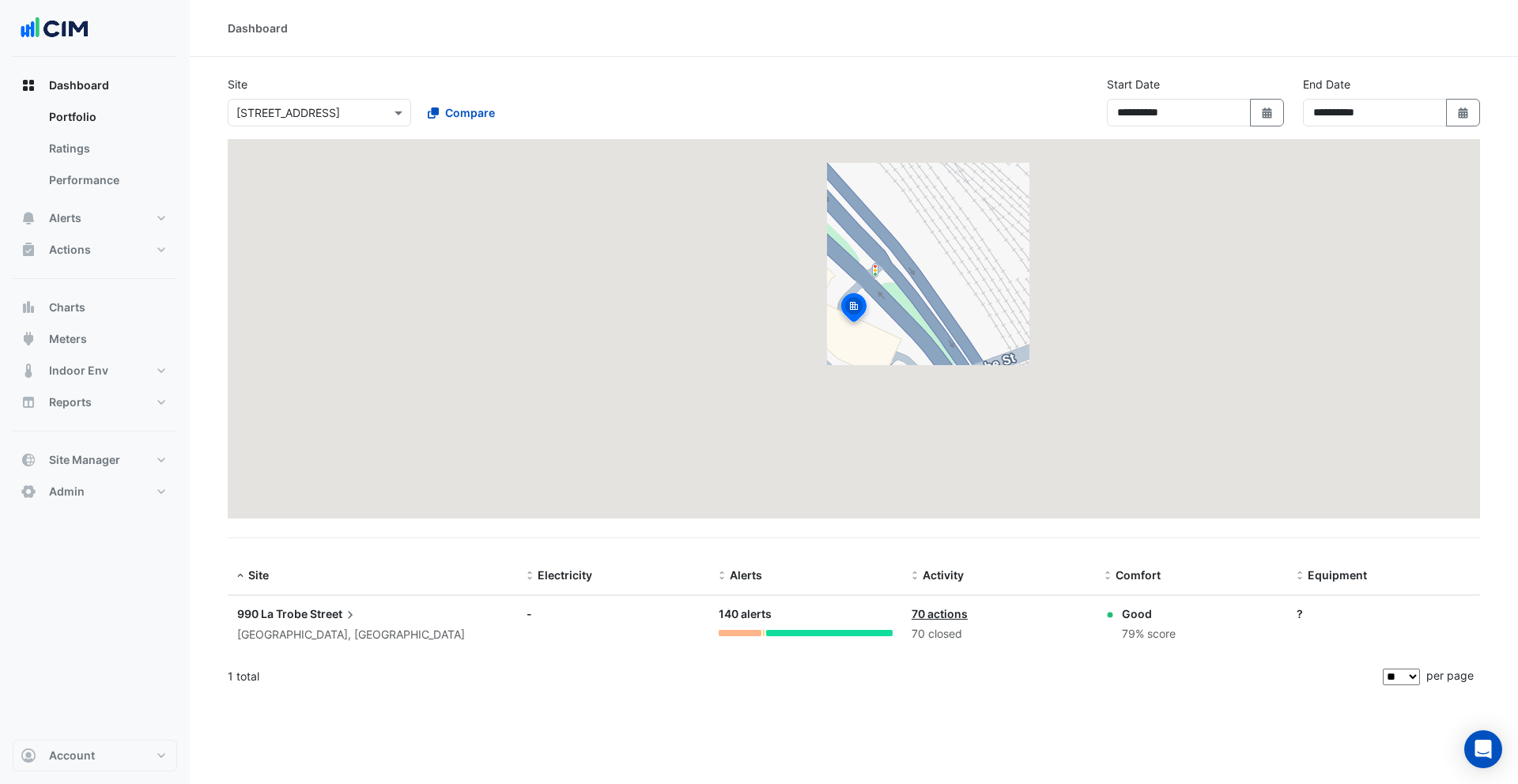
click at [360, 113] on input "text" at bounding box center [304, 113] width 134 height 17
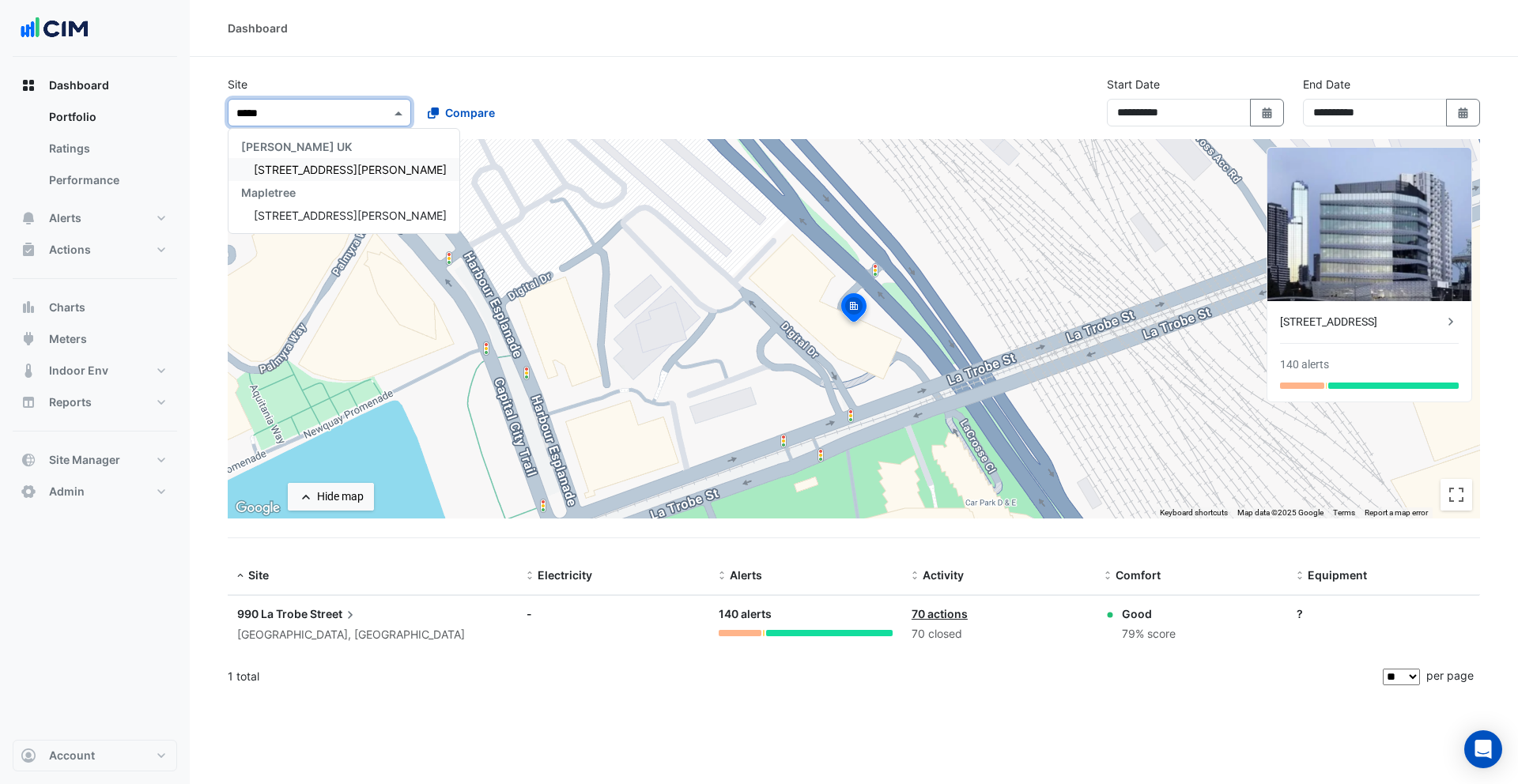
type input "******"
drag, startPoint x: 264, startPoint y: 163, endPoint x: 276, endPoint y: 163, distance: 12.0
click at [264, 164] on span "[STREET_ADDRESS][PERSON_NAME]" at bounding box center [350, 170] width 193 height 13
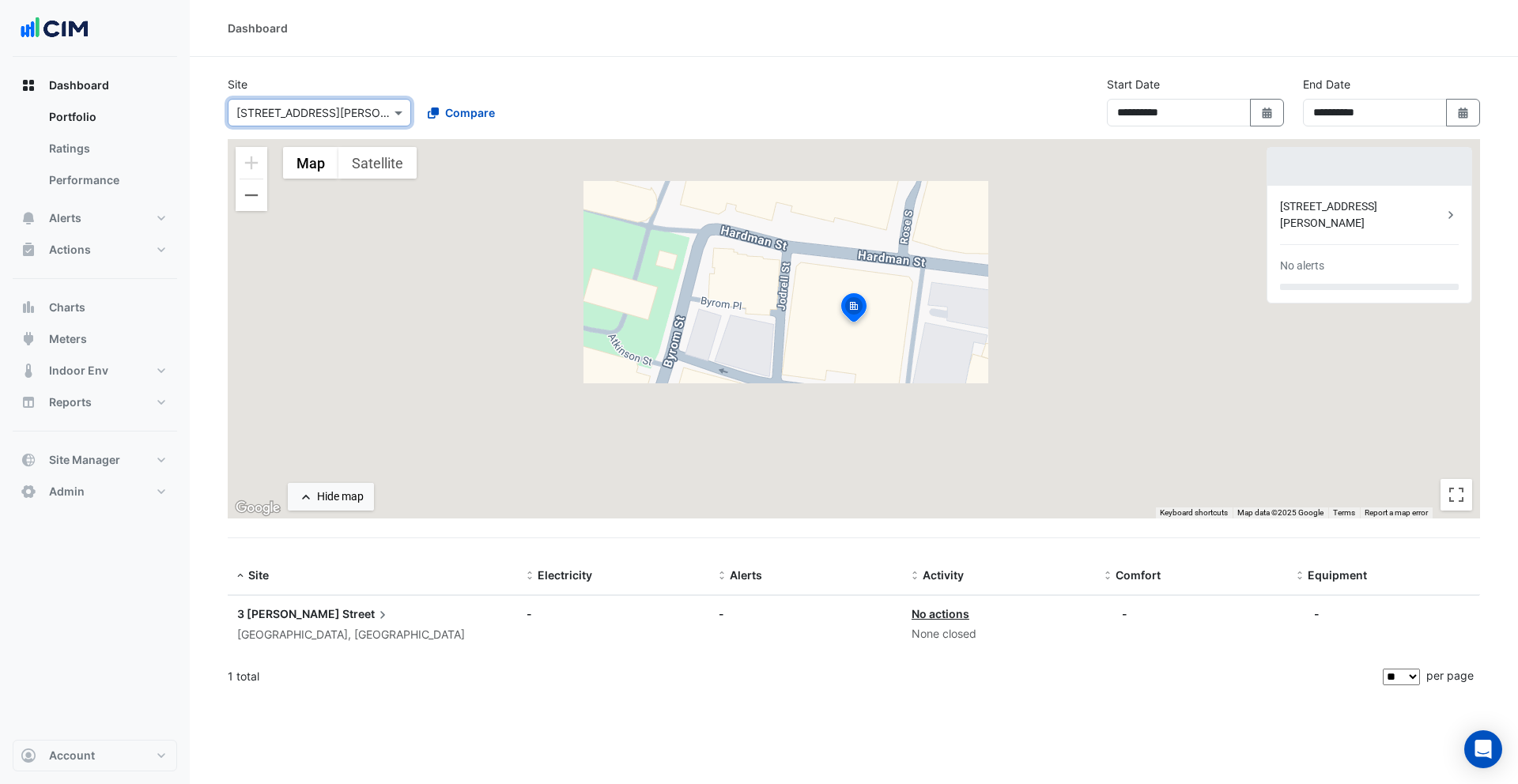
click at [538, 93] on div "Select a Site × [STREET_ADDRESS][PERSON_NAME] Compare" at bounding box center [414, 109] width 379 height 34
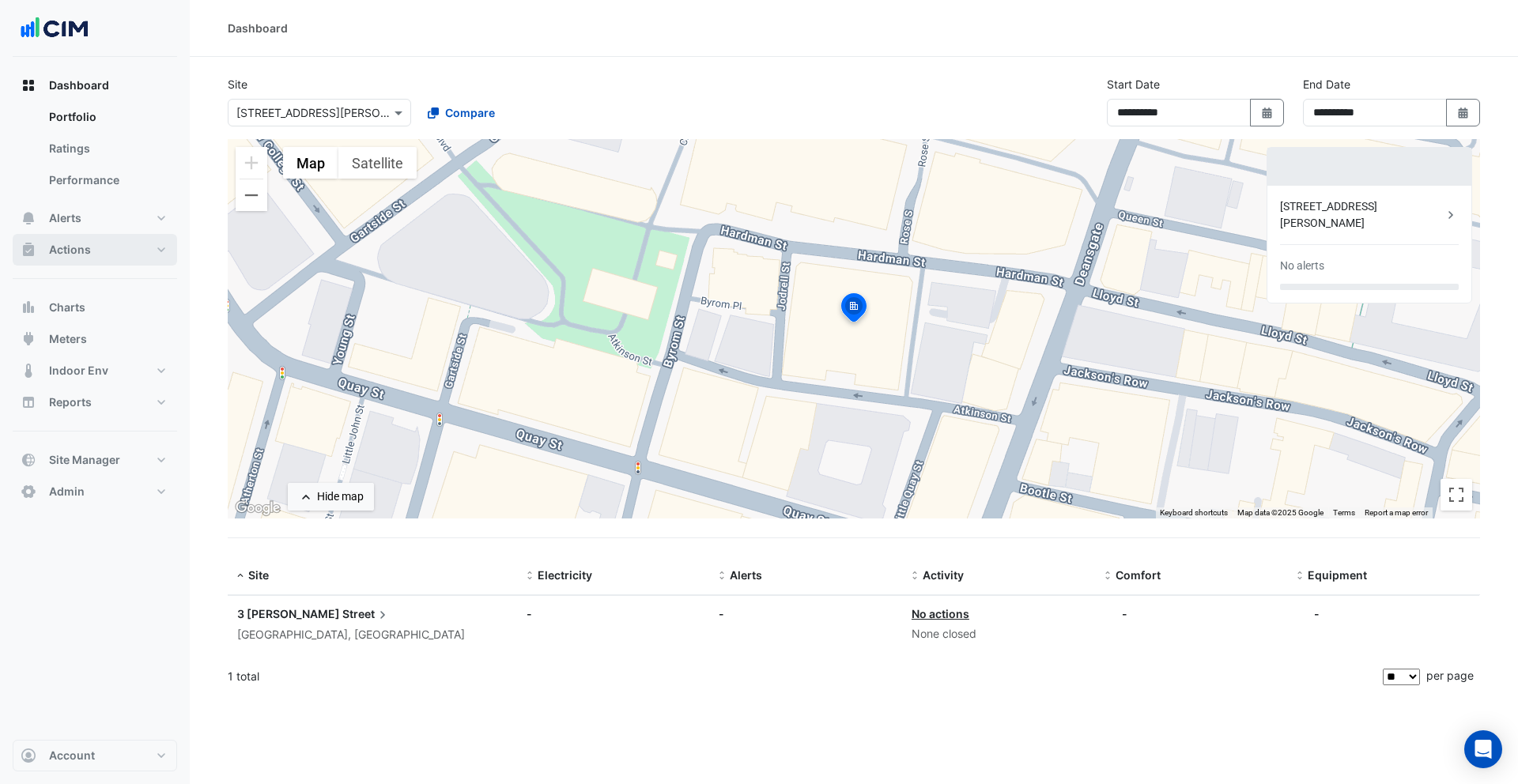
click at [125, 247] on button "Actions" at bounding box center [94, 250] width 164 height 32
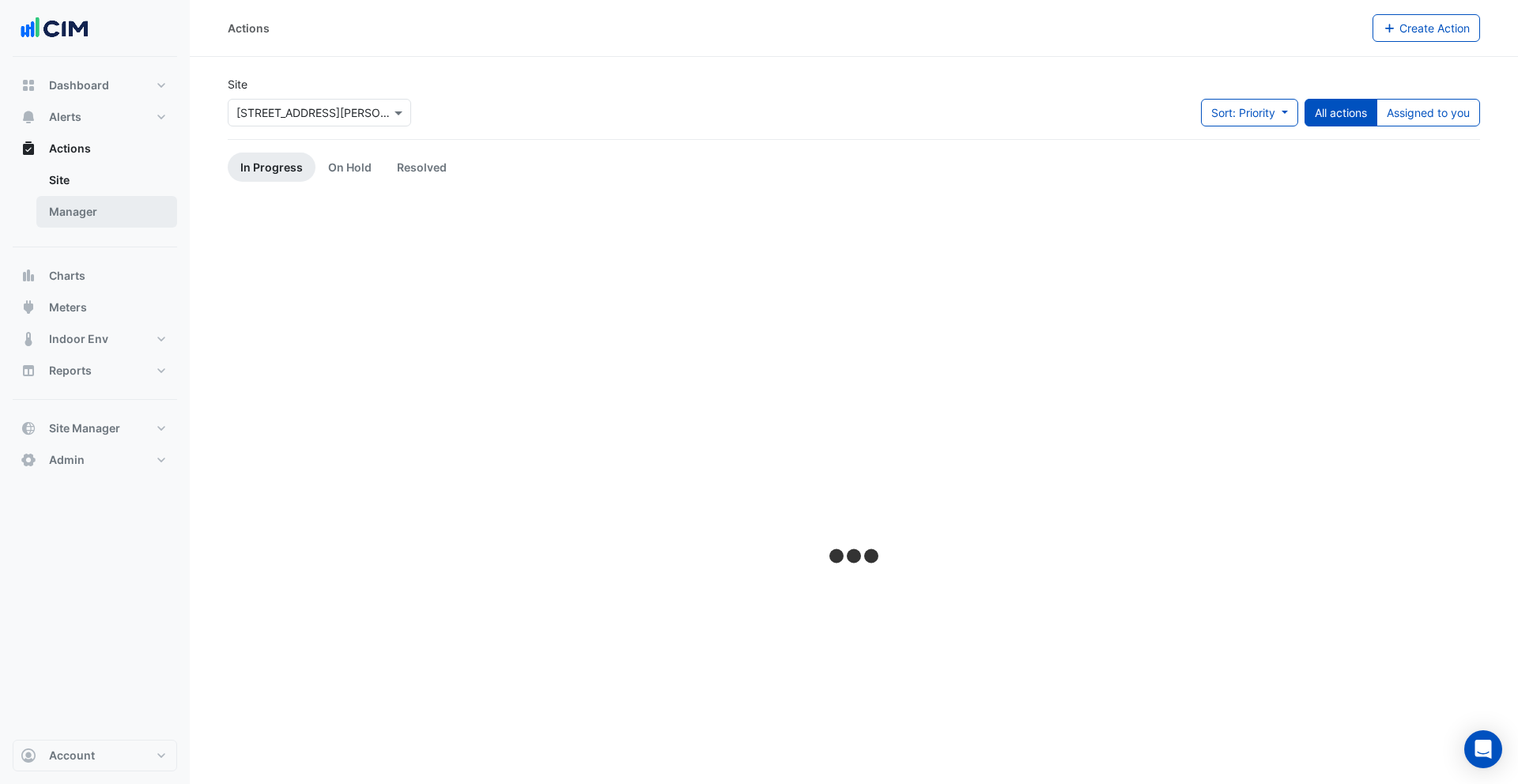
click at [110, 224] on link "Manager" at bounding box center [107, 212] width 141 height 32
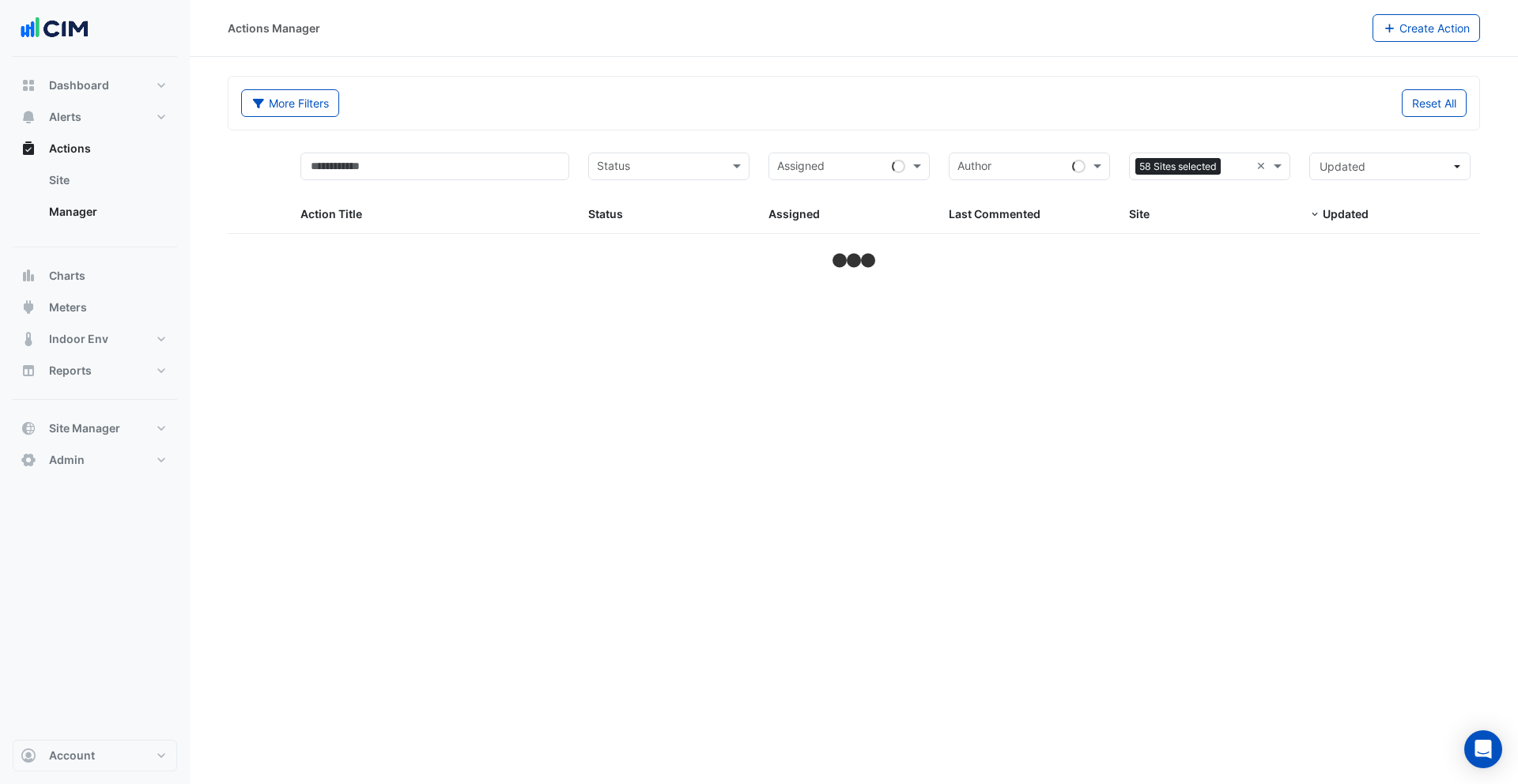
select select "**"
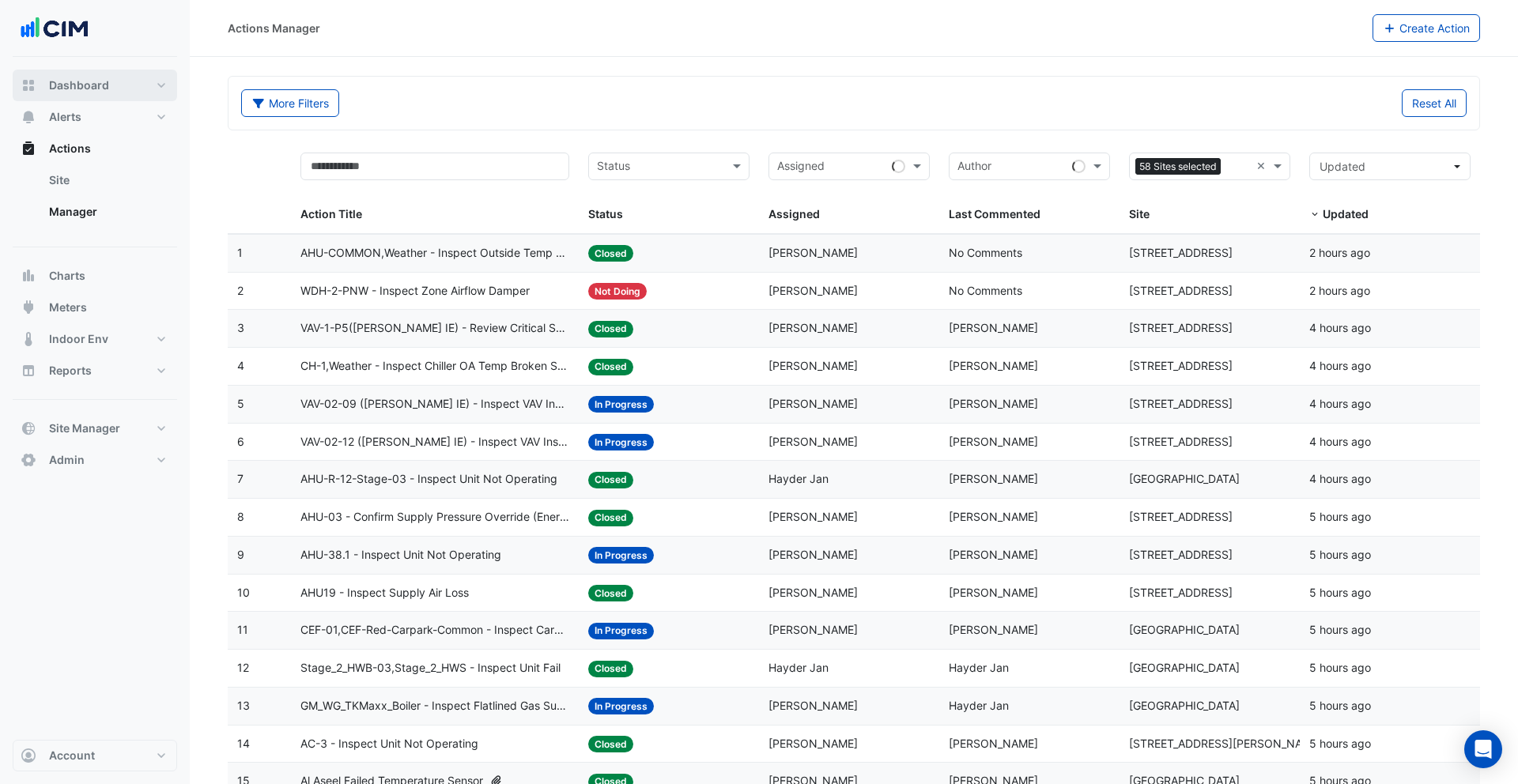
click at [66, 100] on button "Dashboard" at bounding box center [94, 86] width 164 height 32
select select "**"
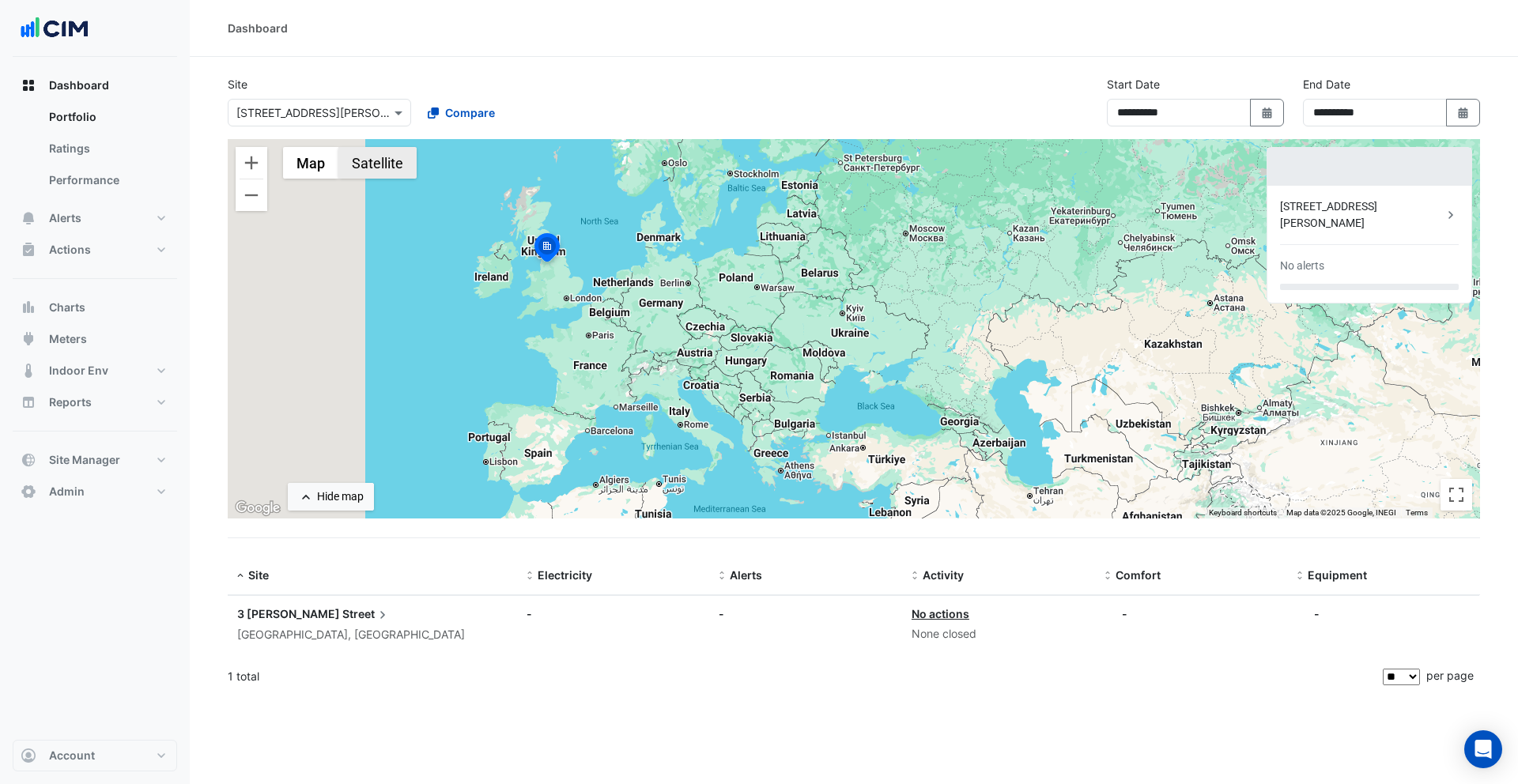
click at [370, 171] on button "Satellite" at bounding box center [377, 163] width 78 height 32
